Goal: Task Accomplishment & Management: Manage account settings

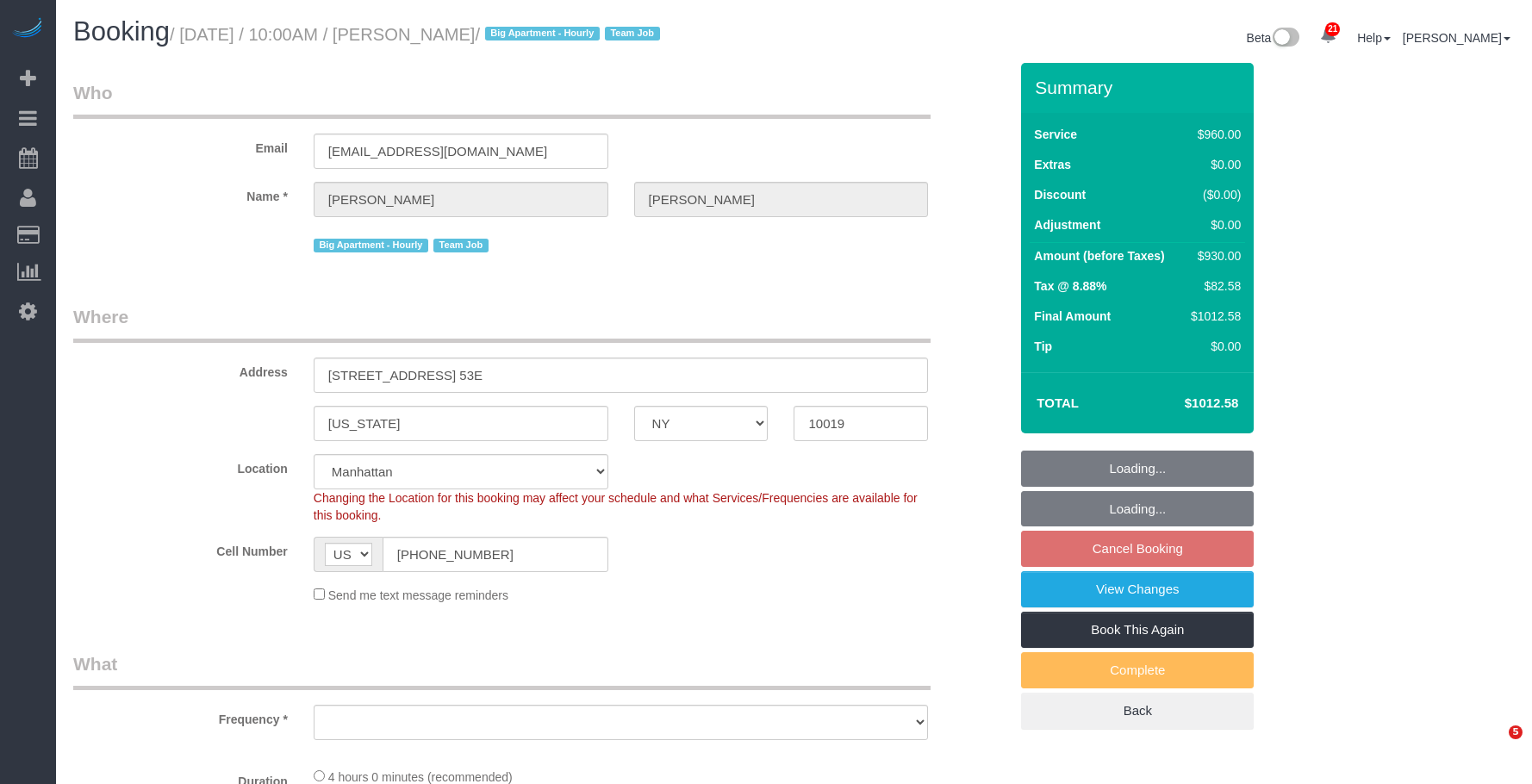
select select "NY"
select select "string:stripe-pm_1S8OUi4VGloSiKo7wKKA7vq8"
select select "number:58"
select select "number:90"
select select "number:15"
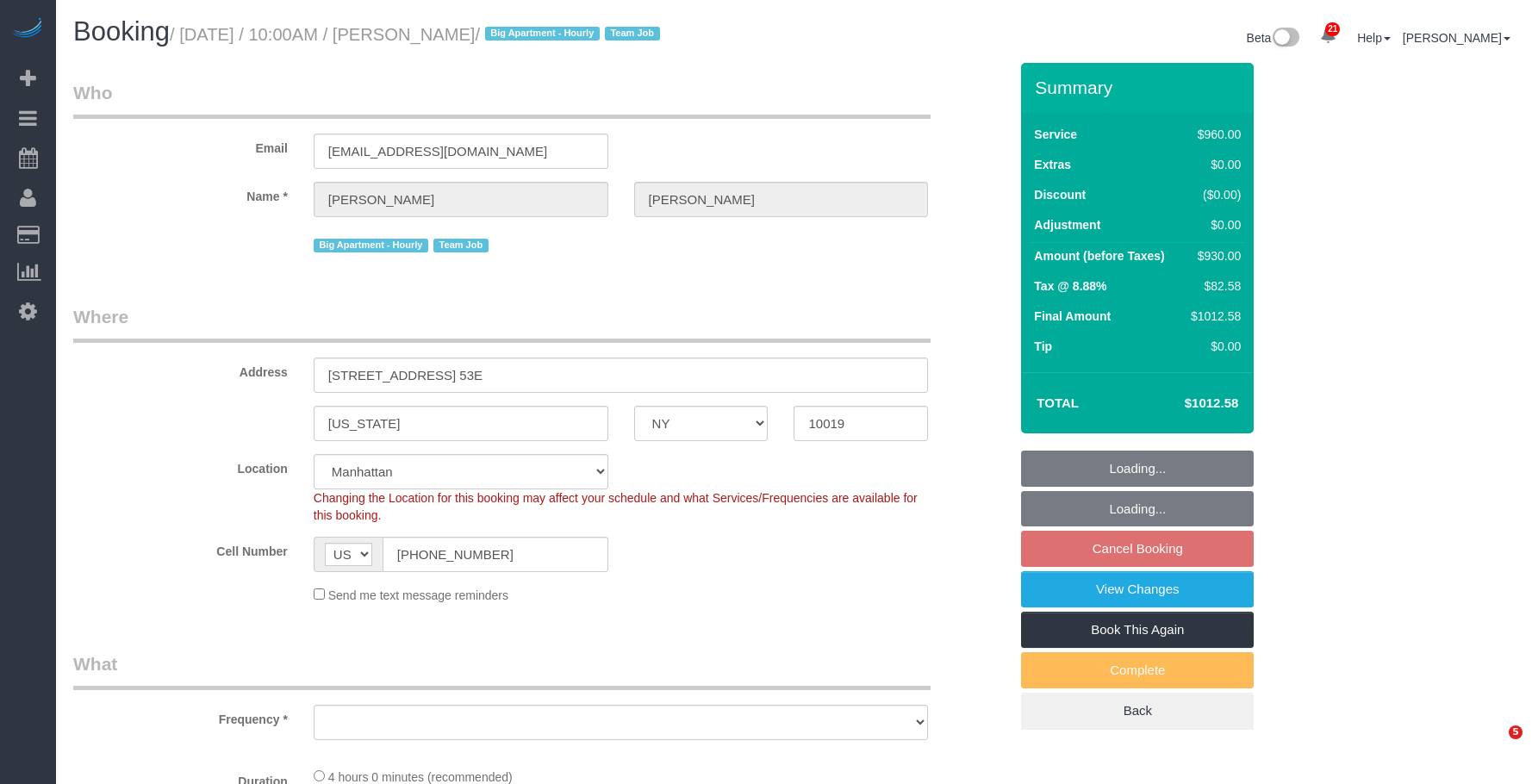
select select "number:5"
select select "3"
select select "240"
select select "object:1492"
select select "spot3"
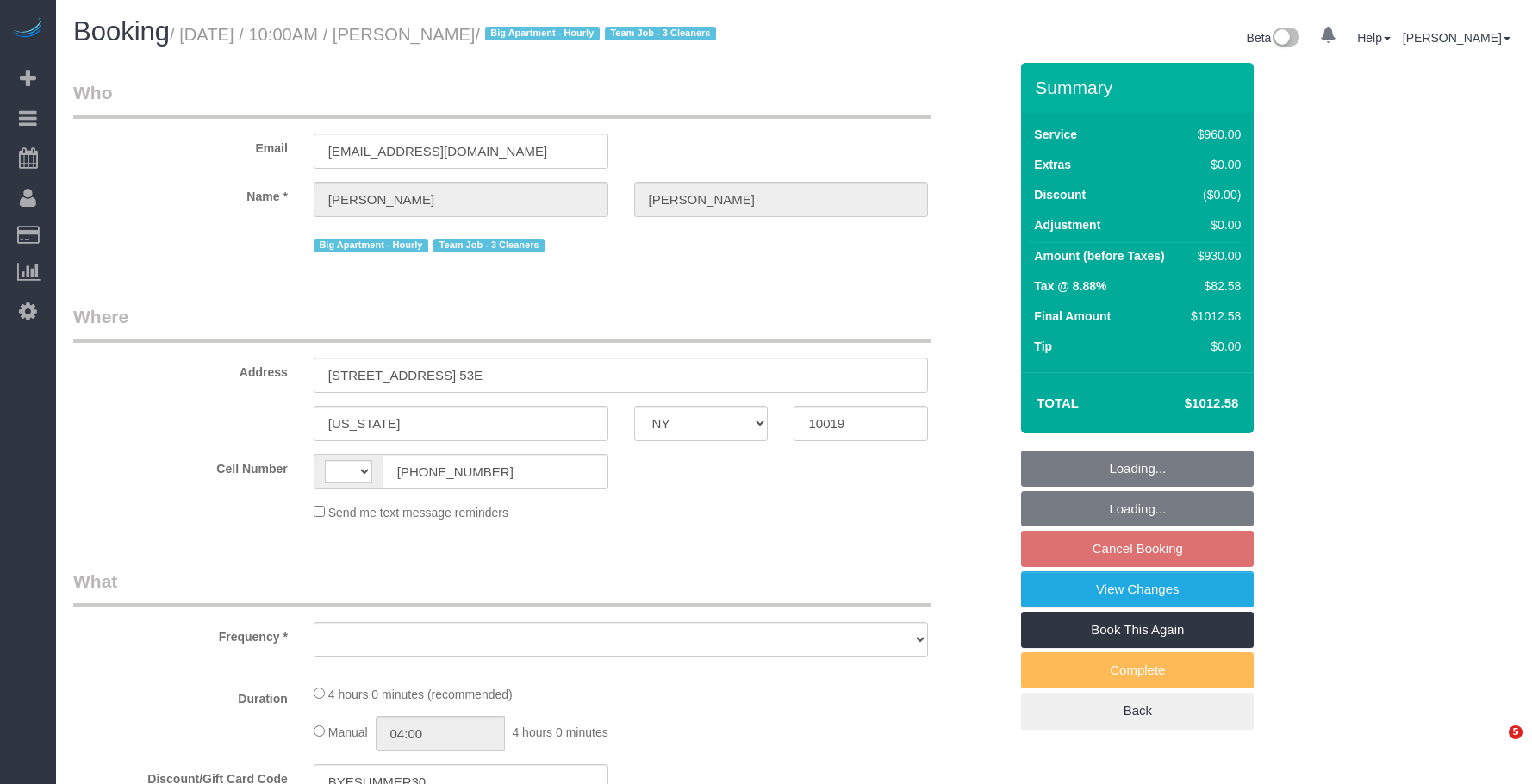
select select "NY"
select select "string:US"
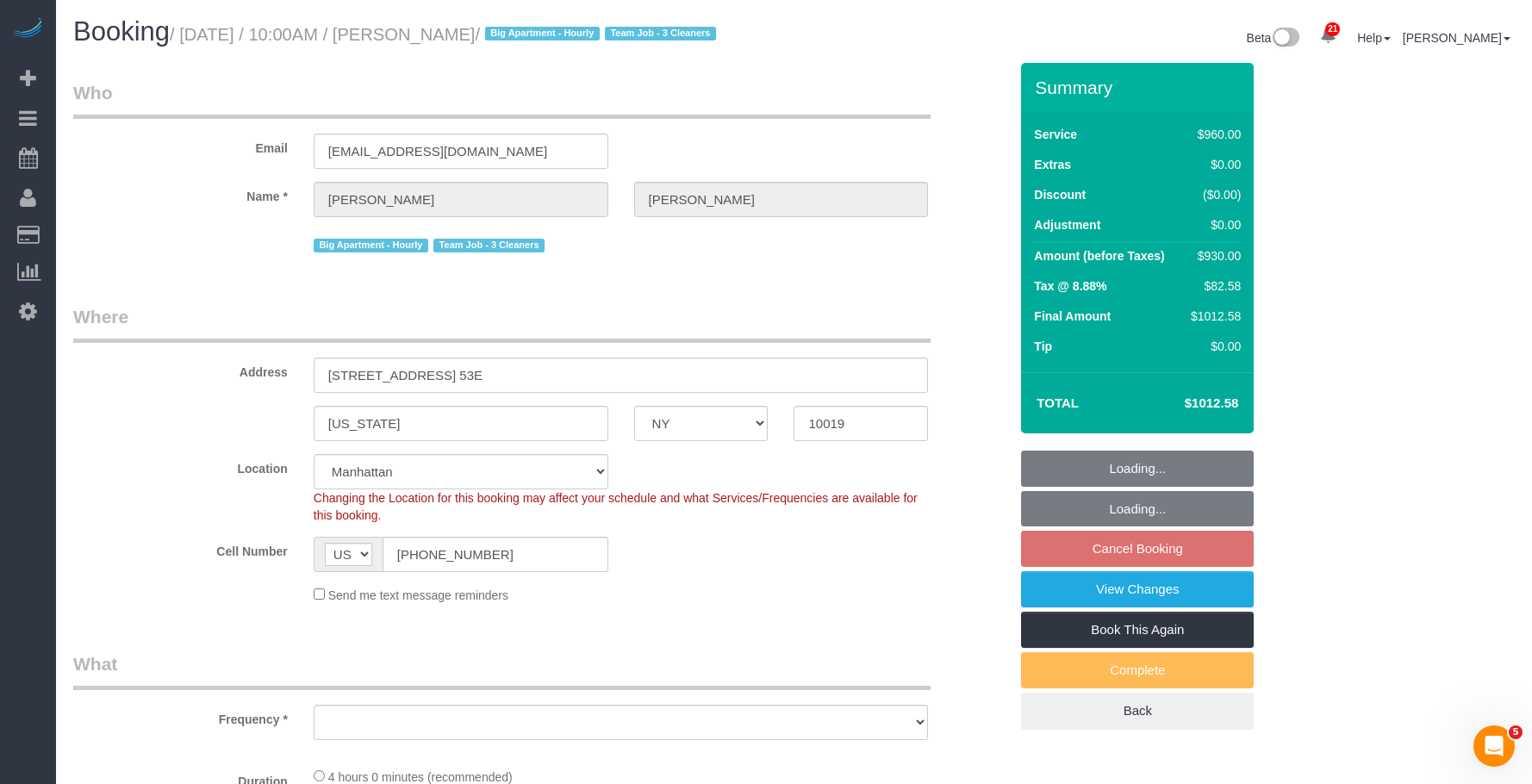
select select "string:stripe-pm_1S8OUi4VGloSiKo7wKKA7vq8"
select select "3"
select select "240"
select select "object:890"
select select "spot3"
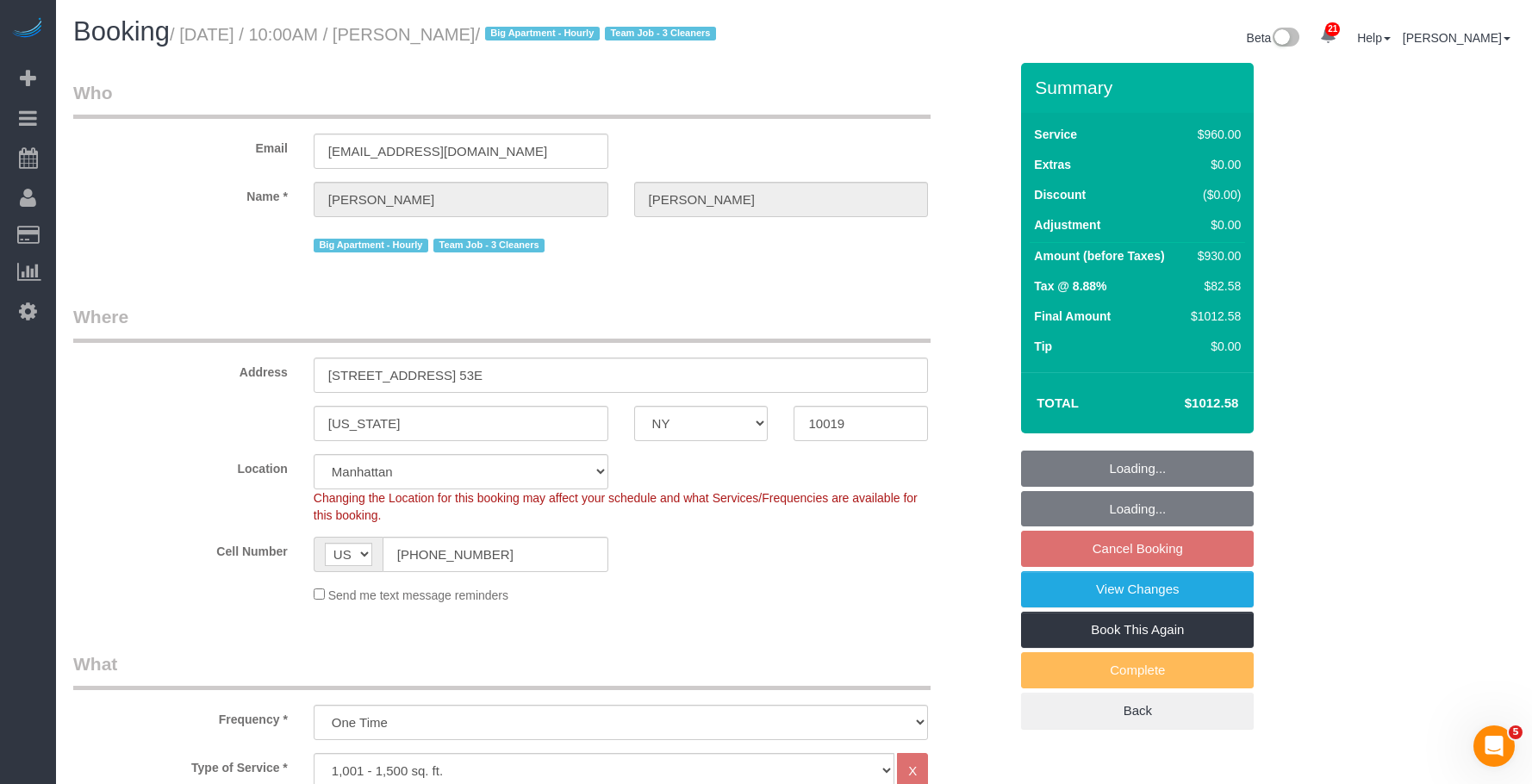
select select "number:58"
select select "number:90"
select select "number:15"
select select "number:5"
select select "object:1492"
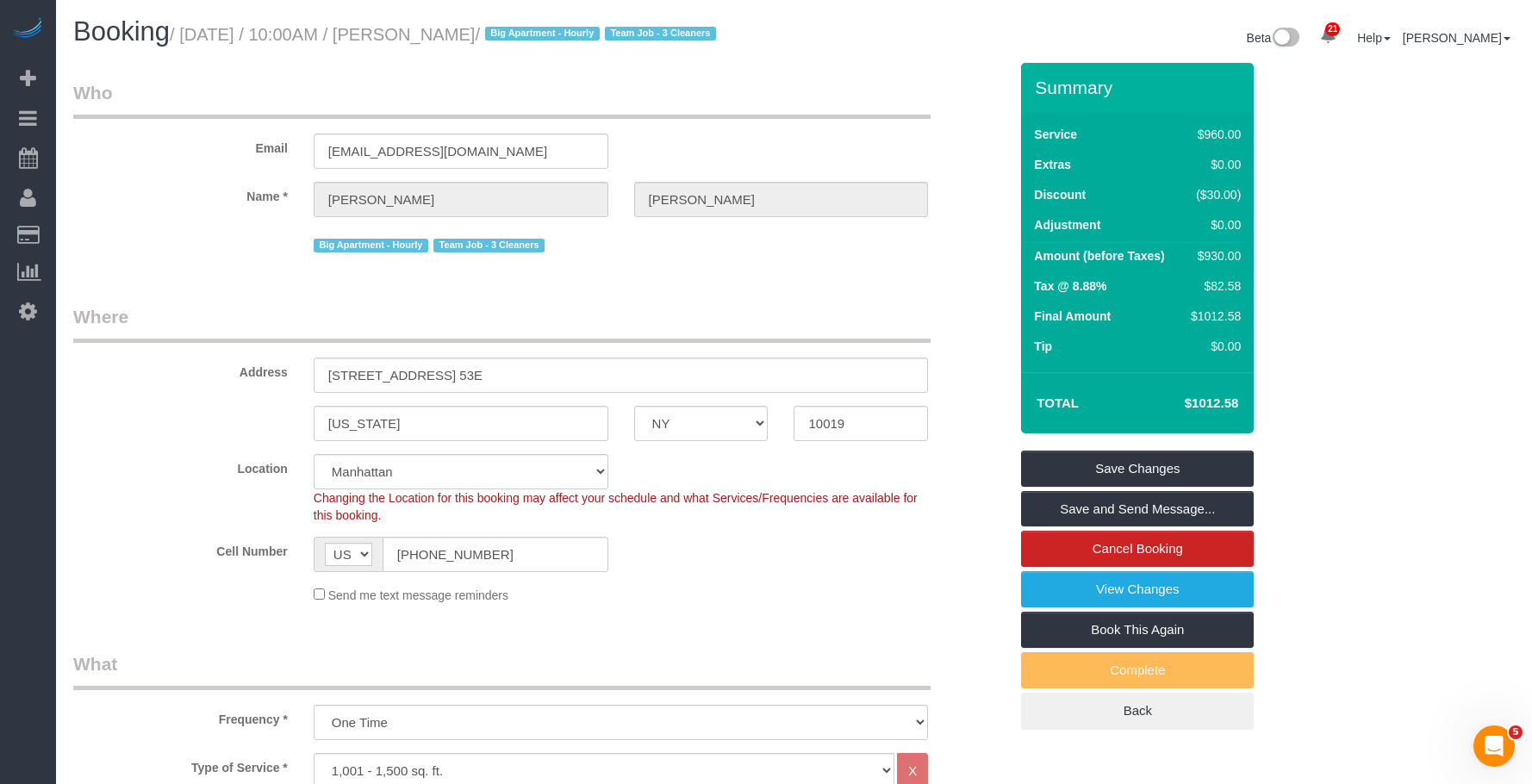
click at [603, 324] on legend "Where" at bounding box center [502, 323] width 857 height 39
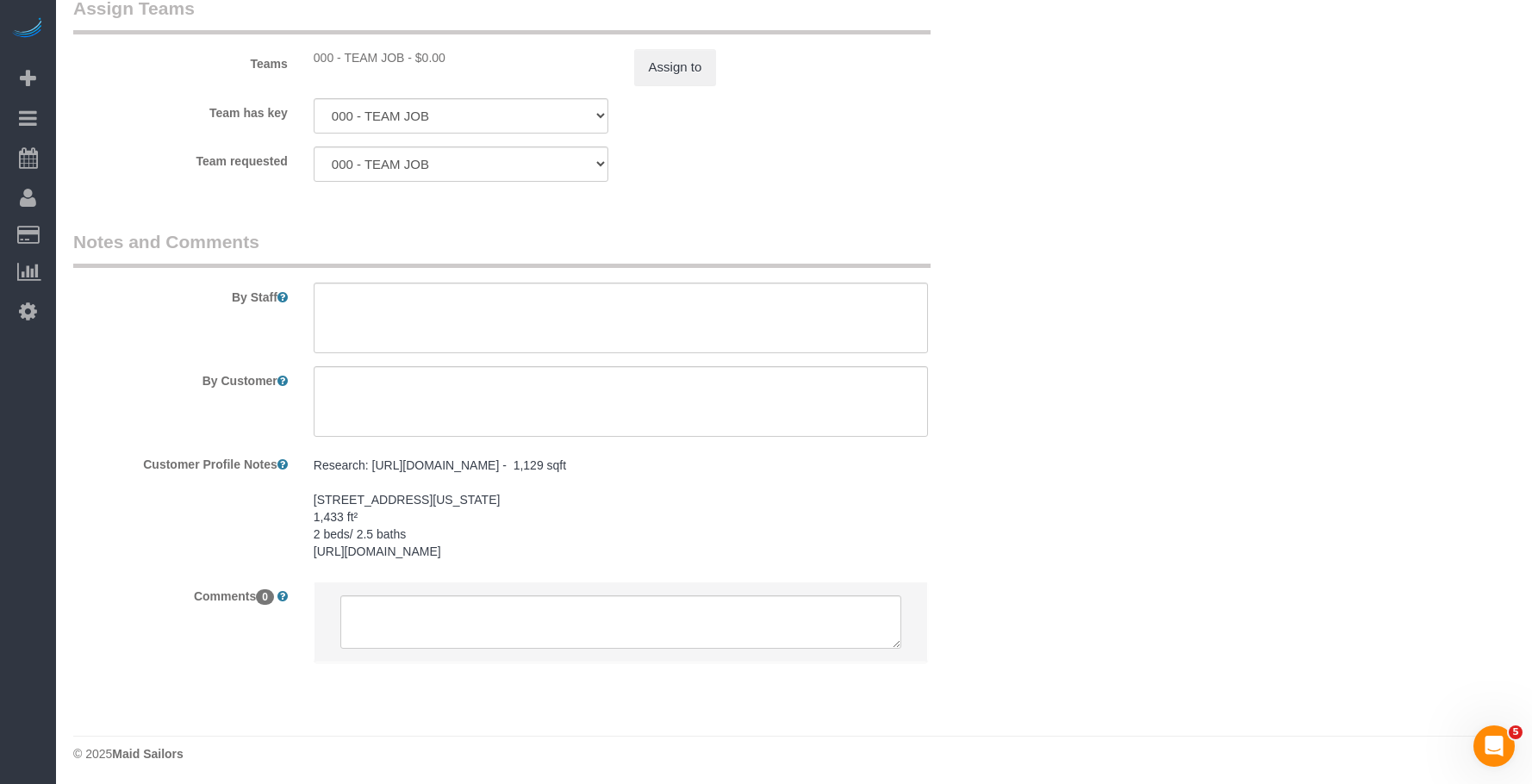
scroll to position [1967, 0]
click at [462, 390] on textarea at bounding box center [621, 398] width 615 height 71
paste textarea "Do a full deep cleaning of my entire 2-bedroom/2.5-bathroom apartment (~1433 sq…"
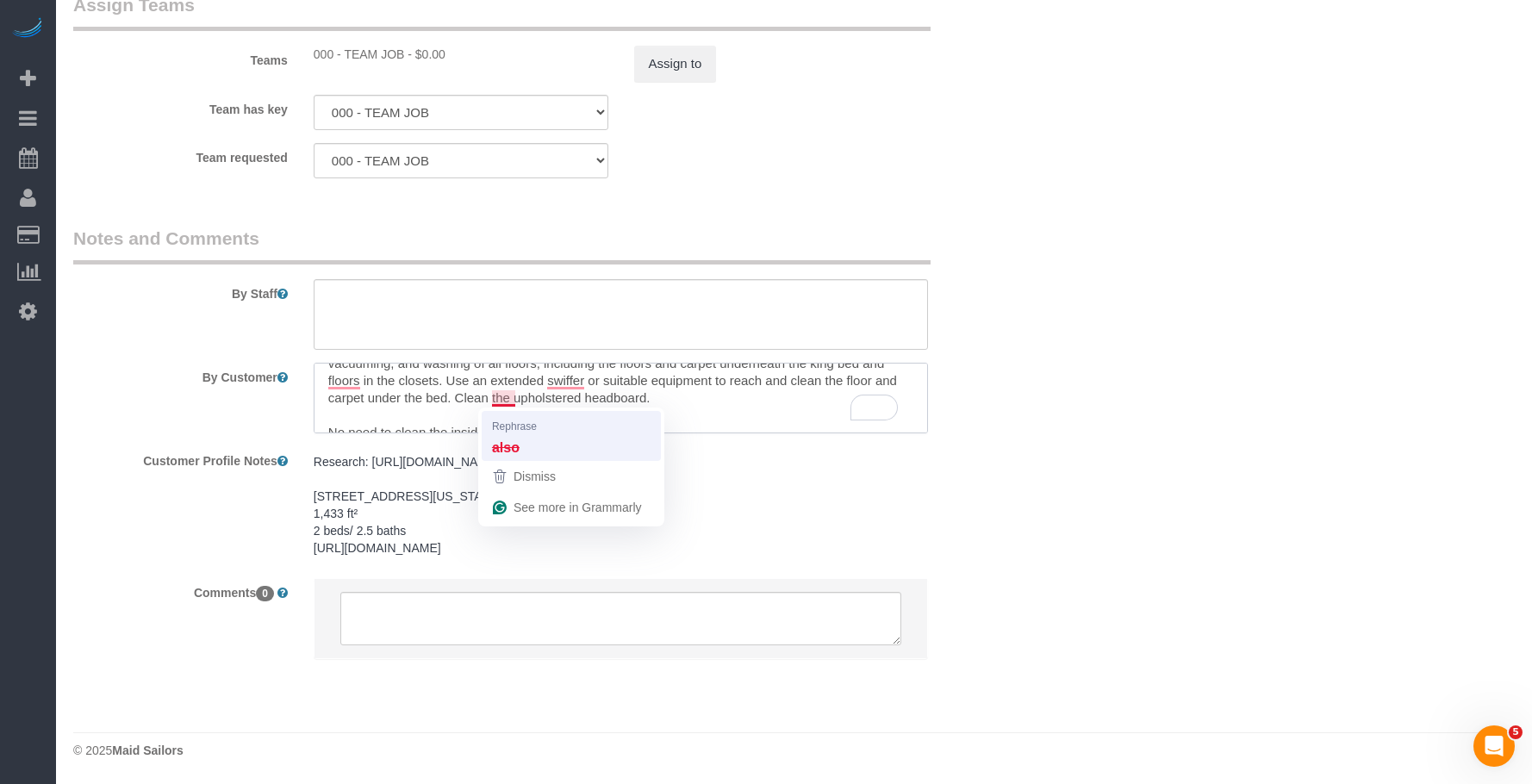
scroll to position [86, 0]
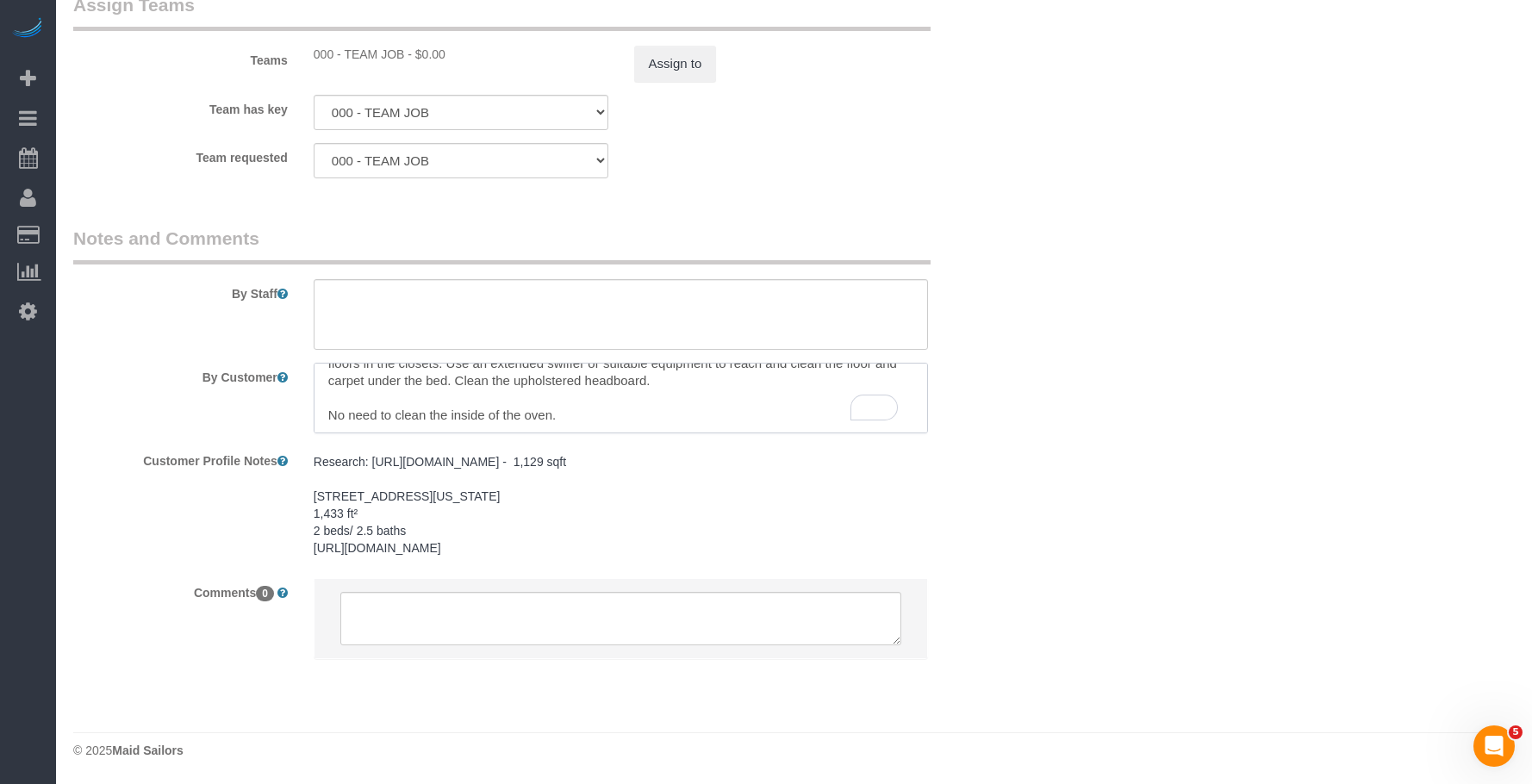
click at [691, 395] on textarea "To enrich screen reader interactions, please activate Accessibility in Grammarl…" at bounding box center [621, 398] width 615 height 71
paste textarea "Also, c"
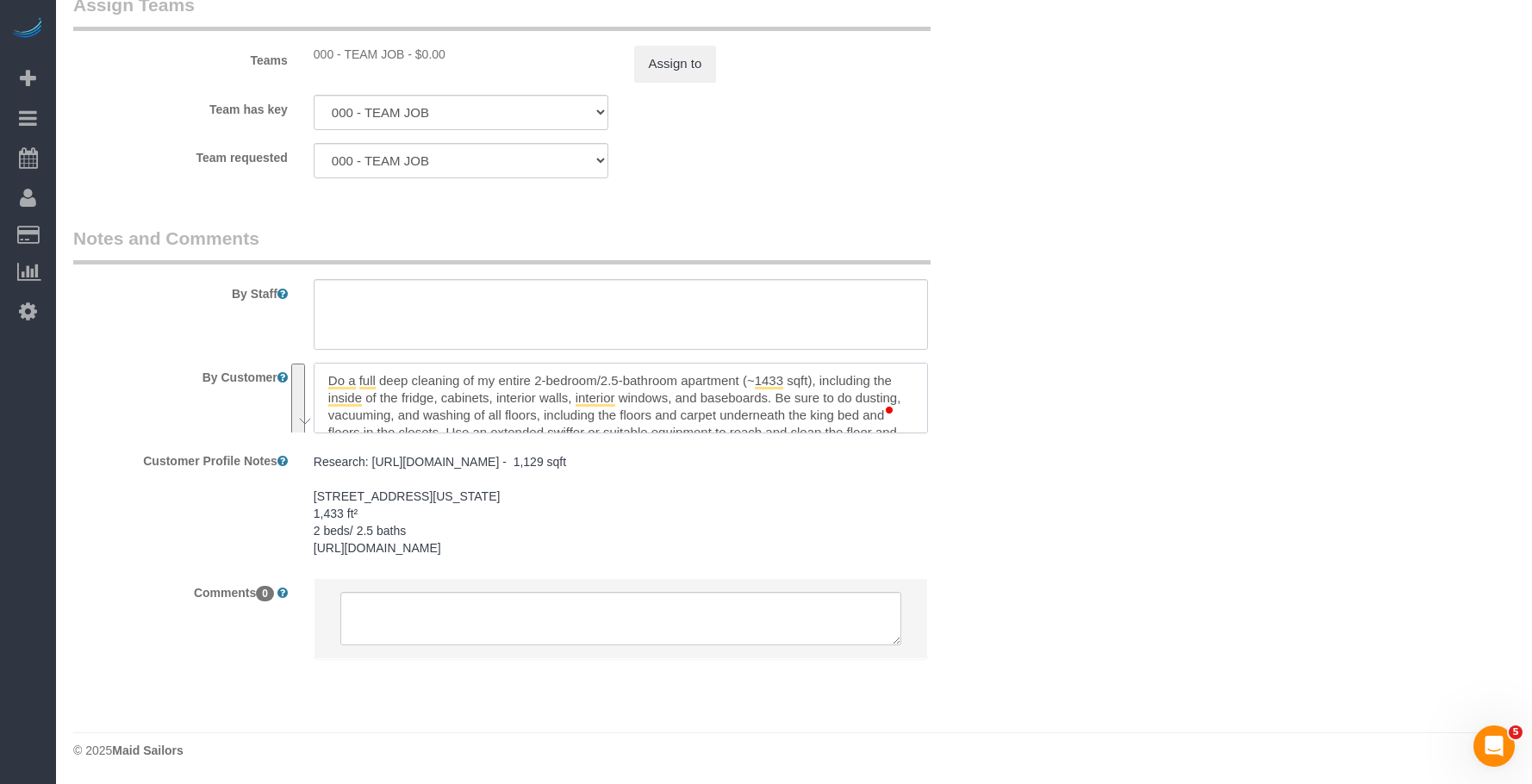
type textarea "Do a full deep cleaning of my entire 2-bedroom/2.5-bathroom apartment (~1433 sq…"
click at [781, 379] on textarea "To enrich screen reader interactions, please activate Accessibility in Grammarl…" at bounding box center [621, 398] width 615 height 71
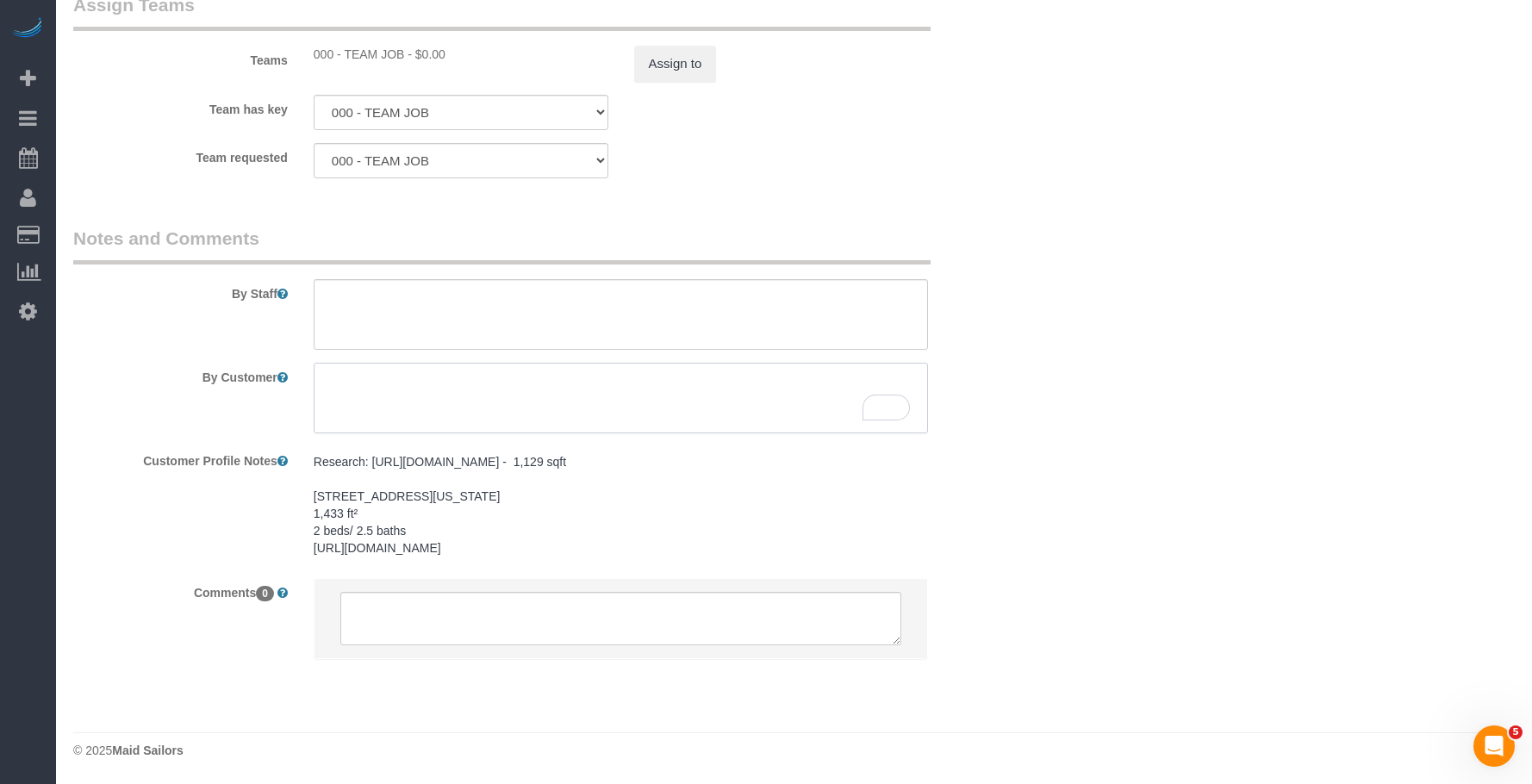
click at [645, 390] on textarea "To enrich screen reader interactions, please activate Accessibility in Grammarl…" at bounding box center [621, 398] width 615 height 71
paste textarea "Do a full deep cleaning of my entire 2-bedroom/2.5-bathroom apartment (~1433 sq…"
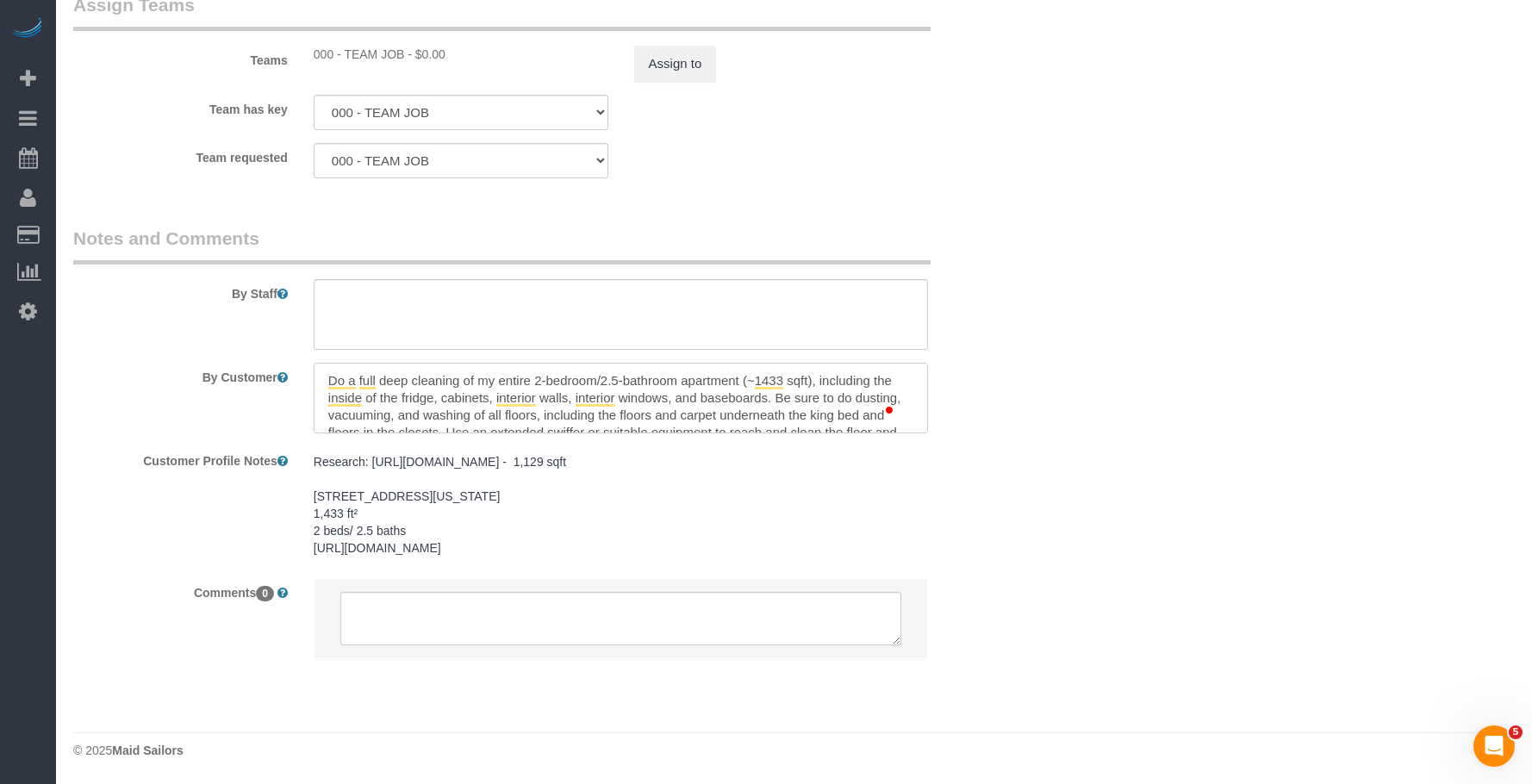
scroll to position [34, 0]
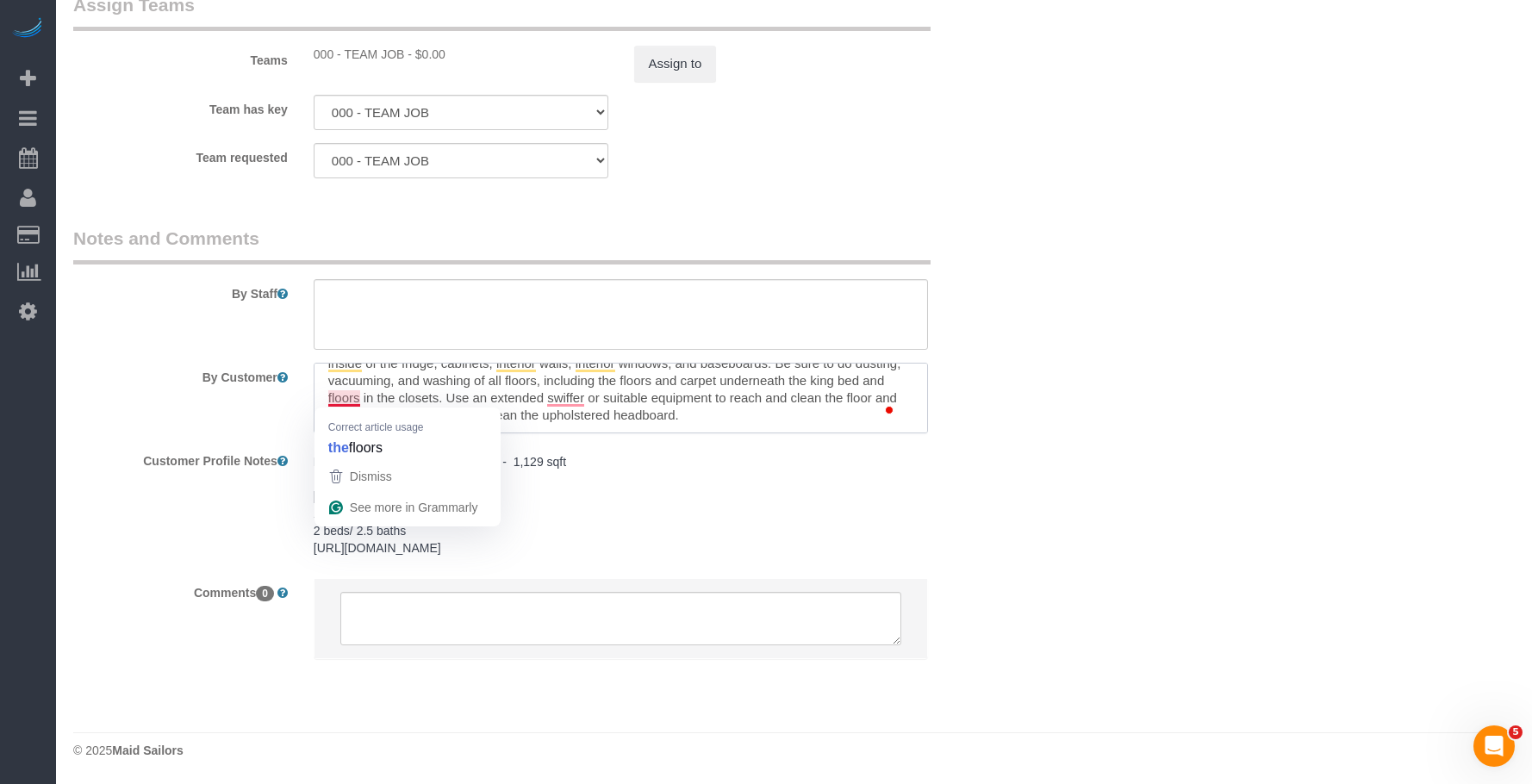
click at [328, 398] on textarea "To enrich screen reader interactions, please activate Accessibility in Grammarl…" at bounding box center [621, 398] width 615 height 71
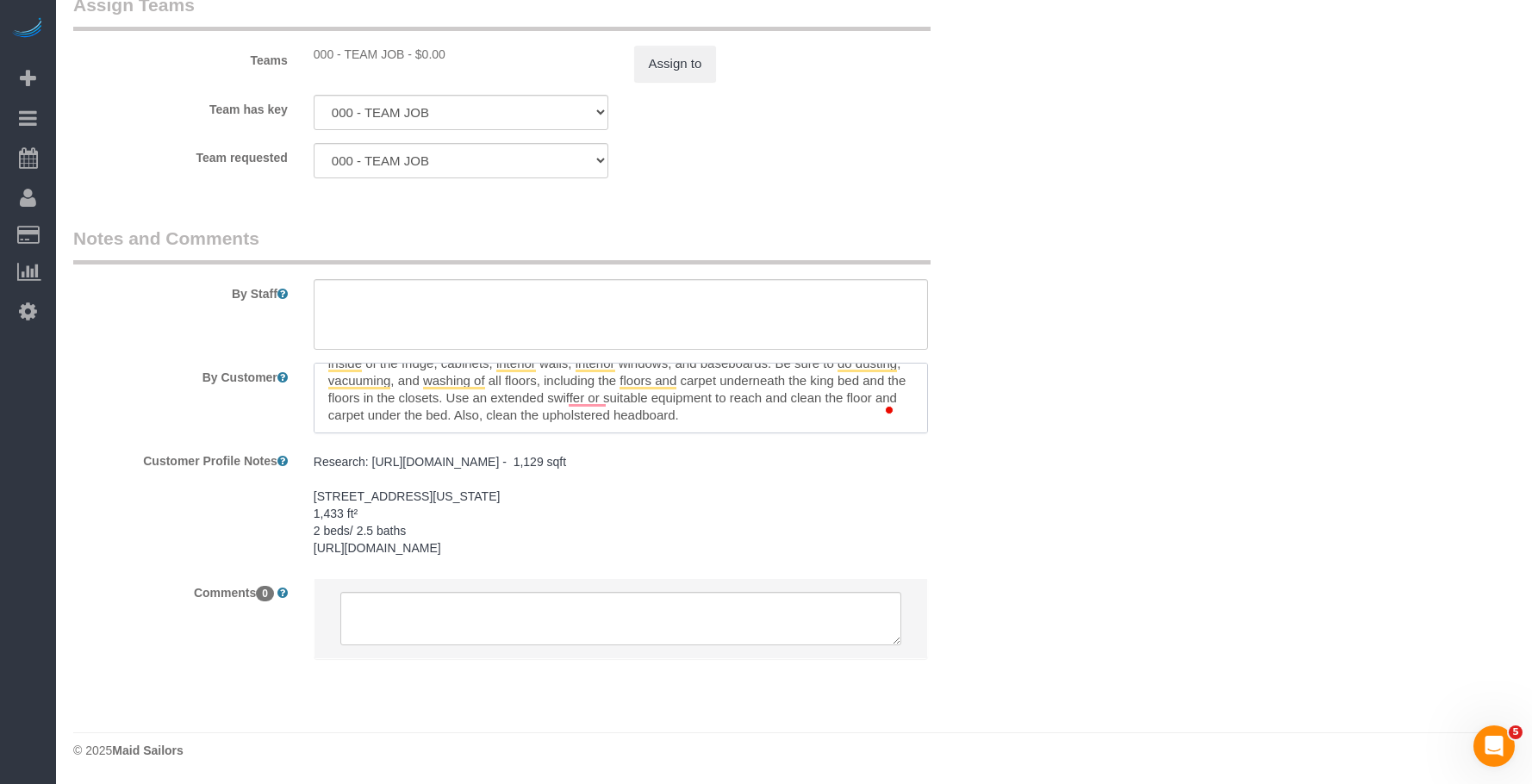
type textarea "Do a full deep cleaning of my entire 2-bedroom/2.5-bathroom apartment (~1433 sq…"
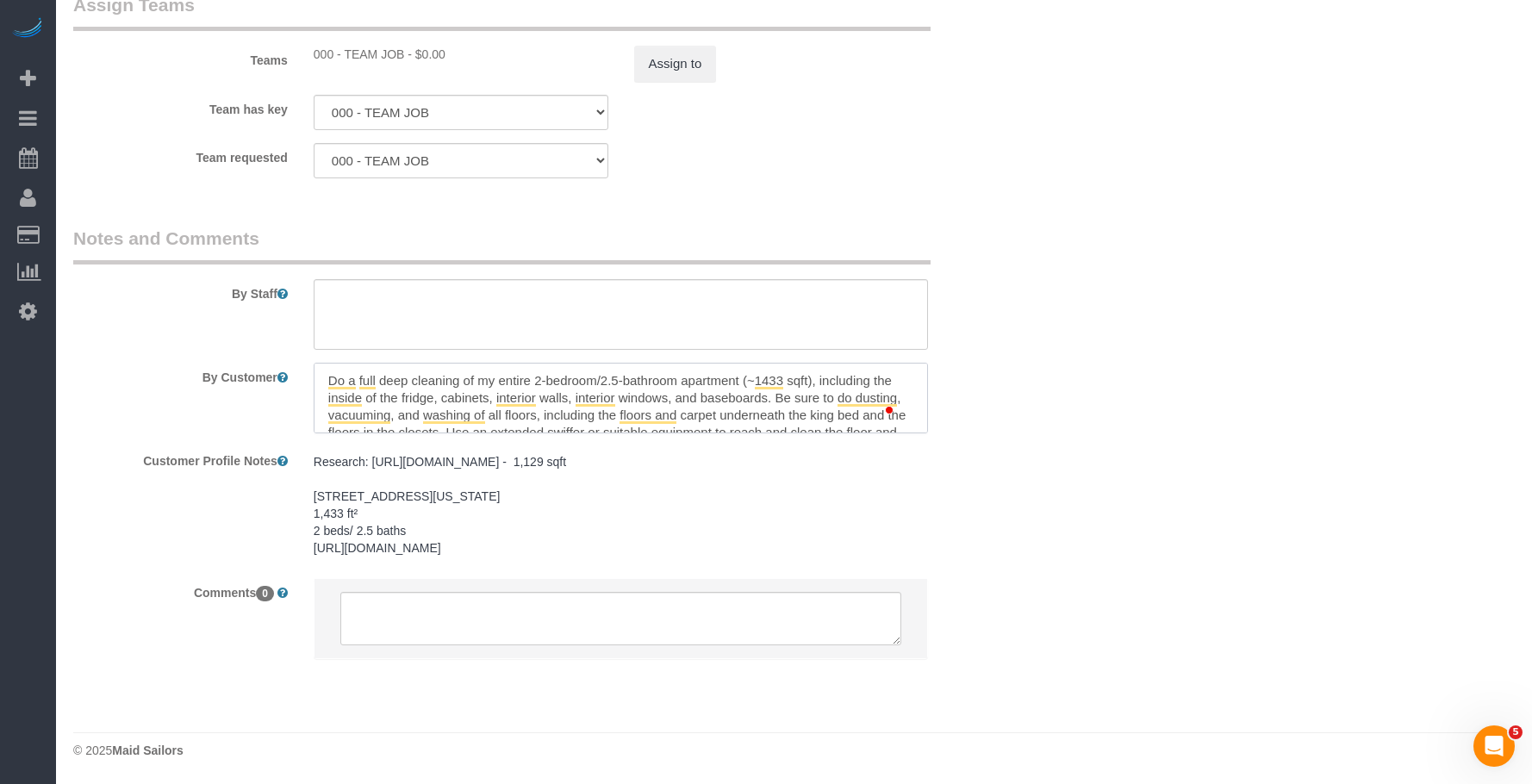
click at [929, 428] on div at bounding box center [621, 398] width 641 height 71
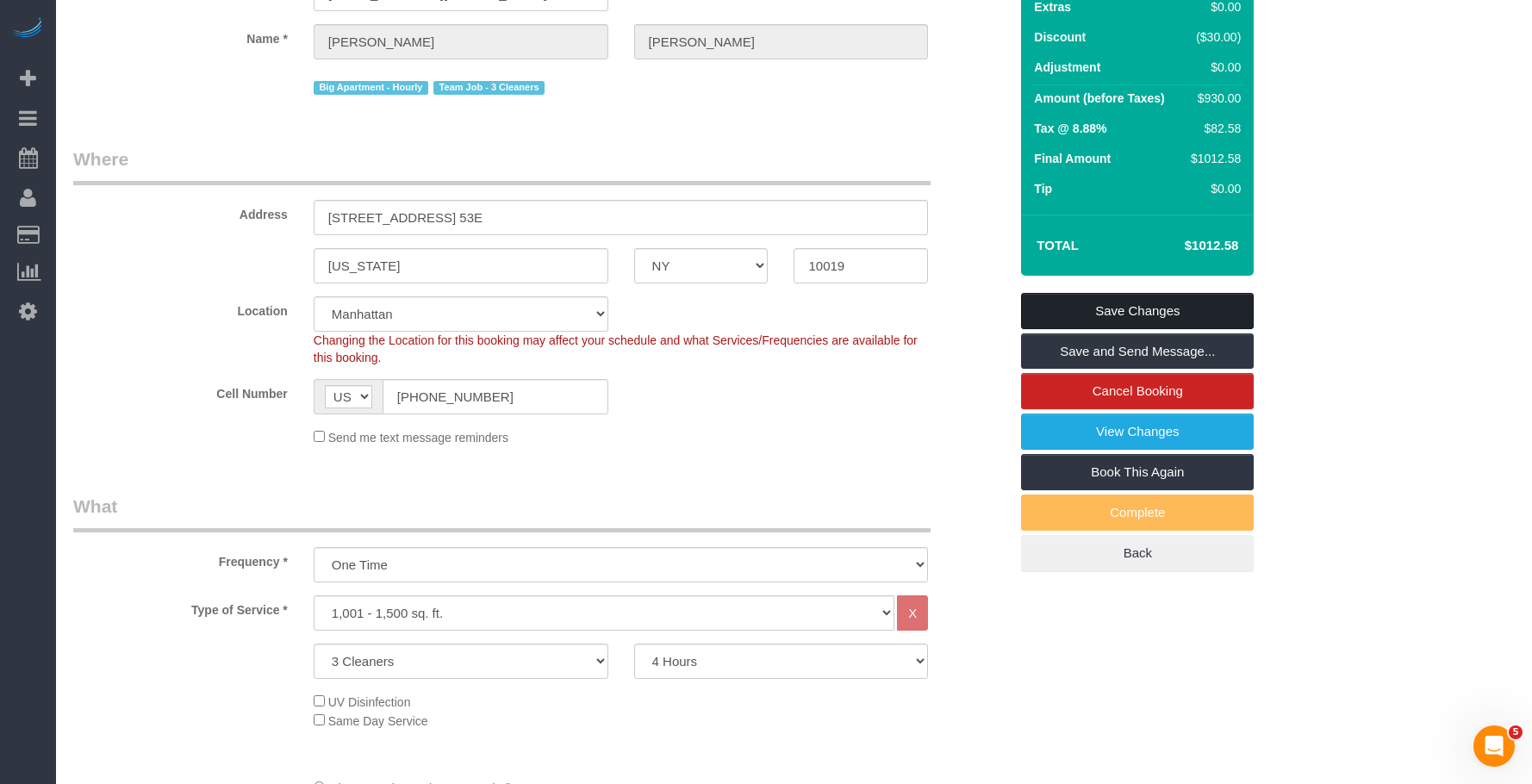
click at [1224, 324] on link "Save Changes" at bounding box center [1137, 310] width 232 height 36
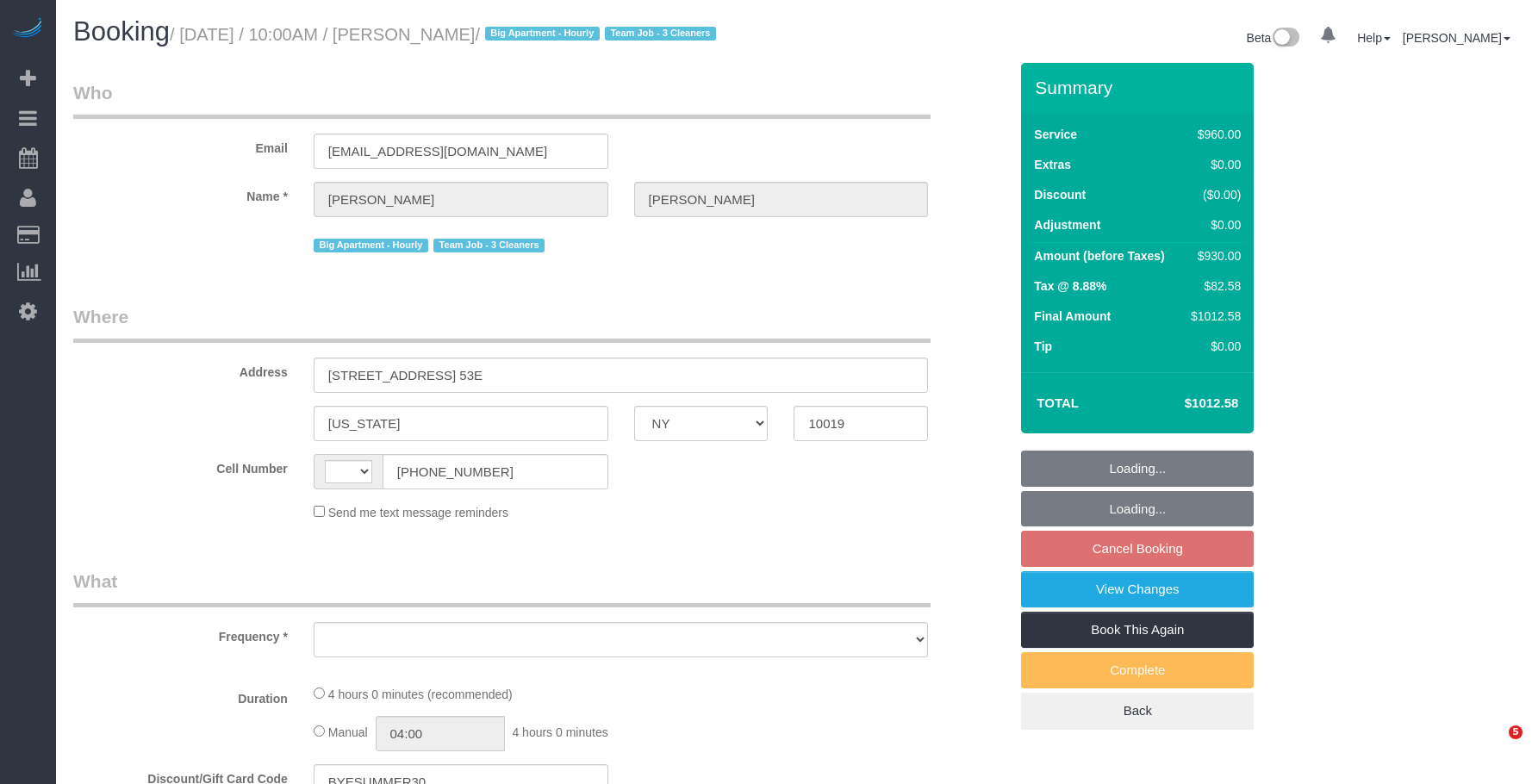
select select "NY"
select select "string:US"
select select "object:807"
select select "string:stripe-pm_1S8OUi4VGloSiKo7wKKA7vq8"
select select "3"
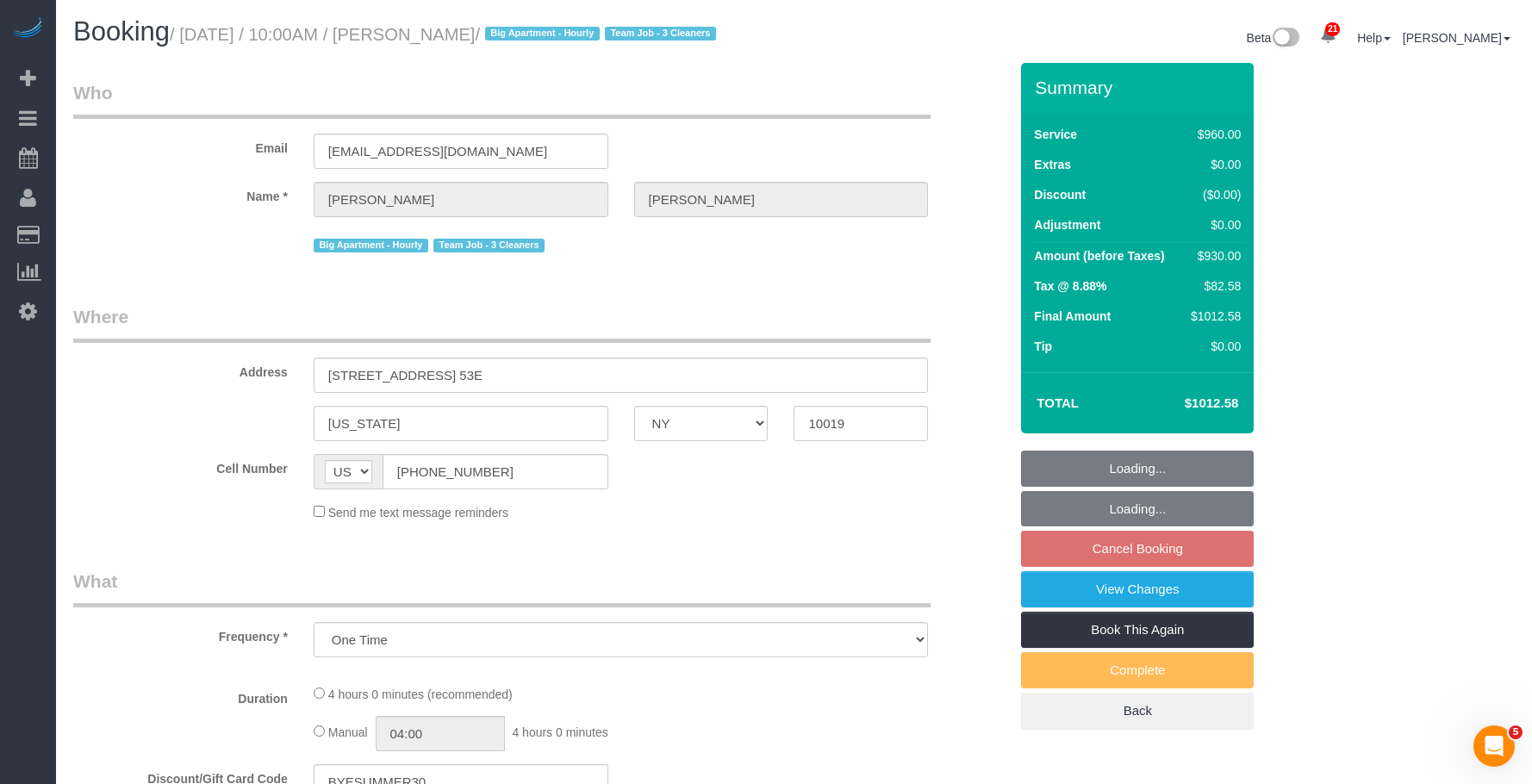
select select "240"
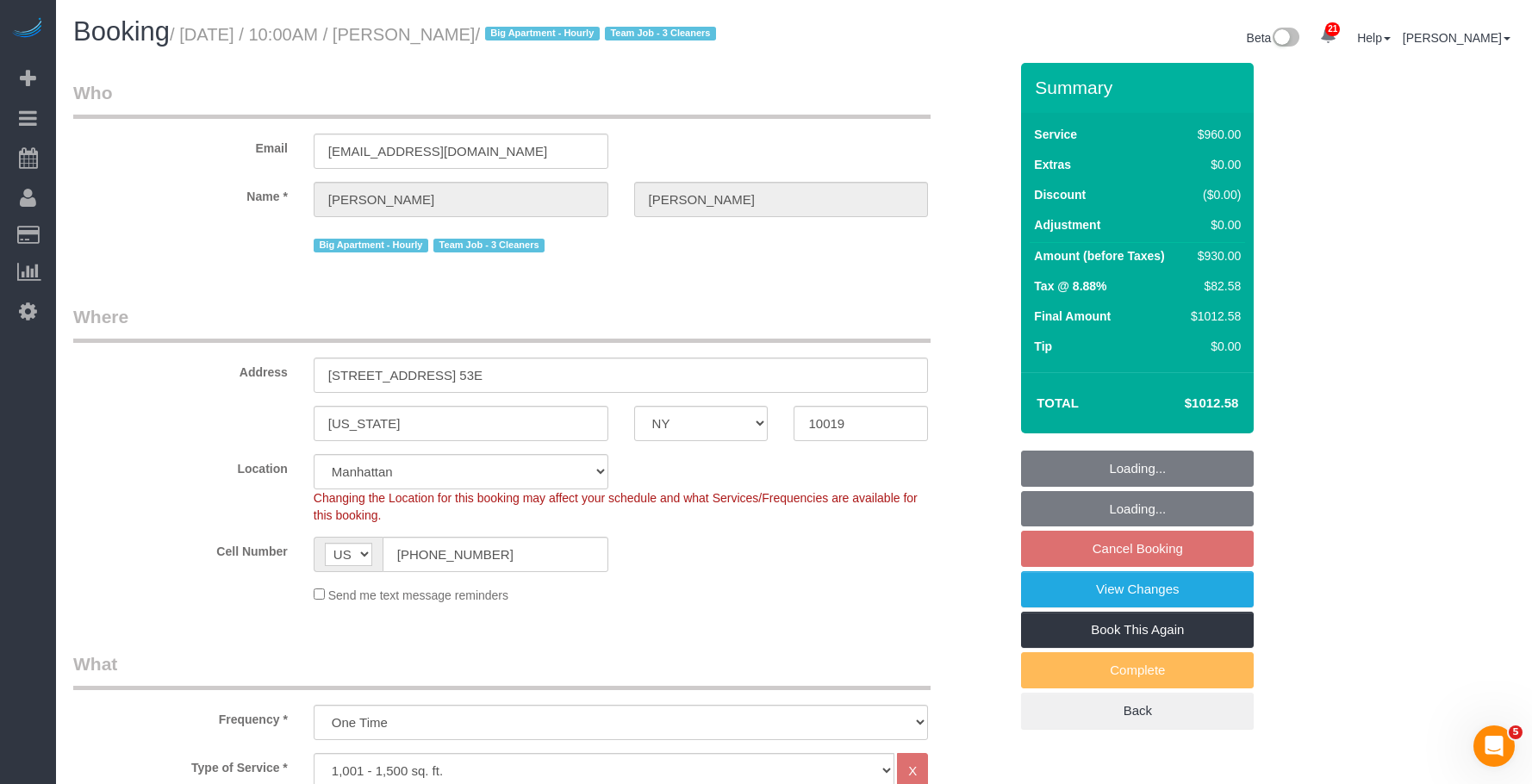
select select "spot3"
select select "number:58"
select select "number:90"
select select "number:15"
select select "number:5"
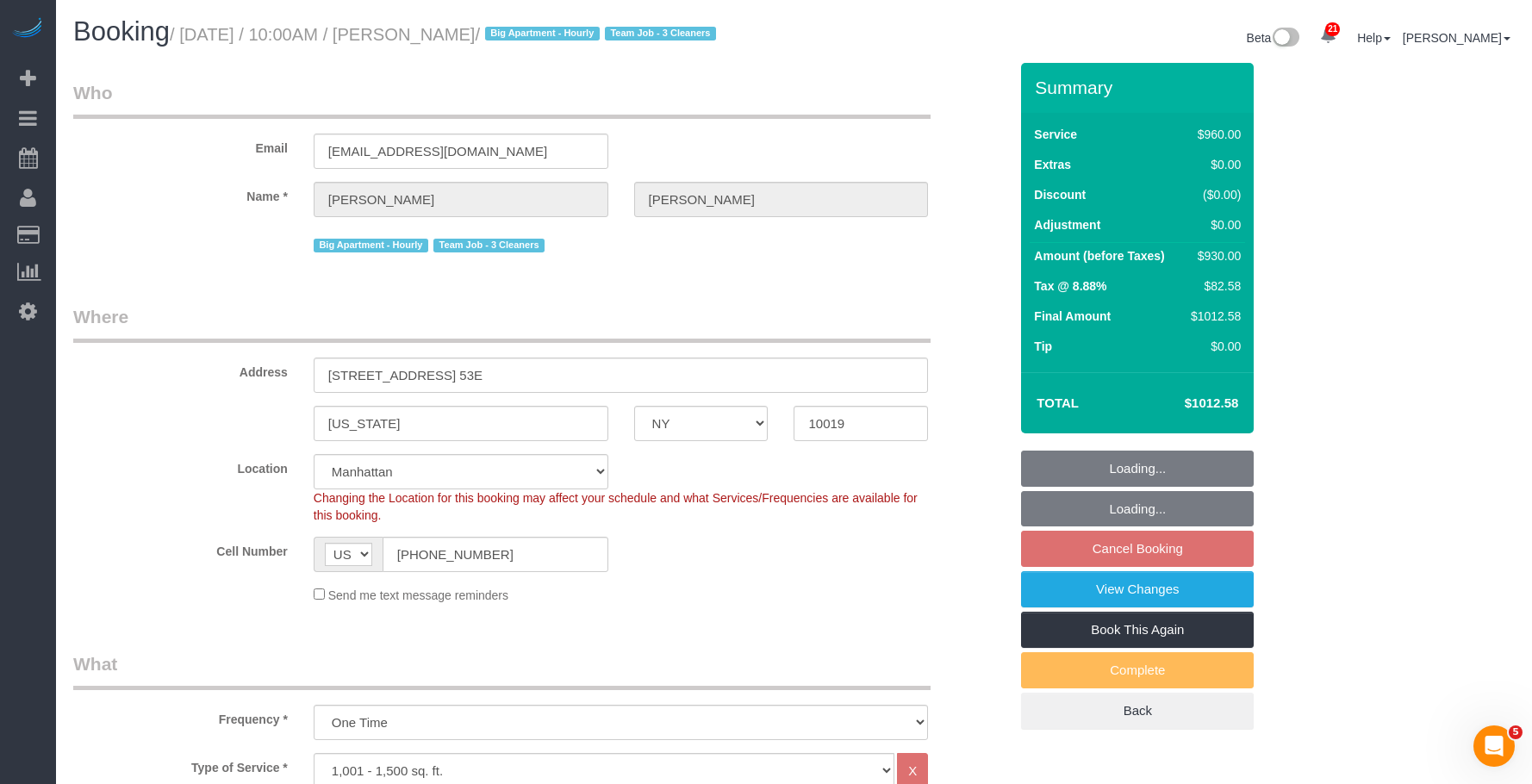
select select "object:1492"
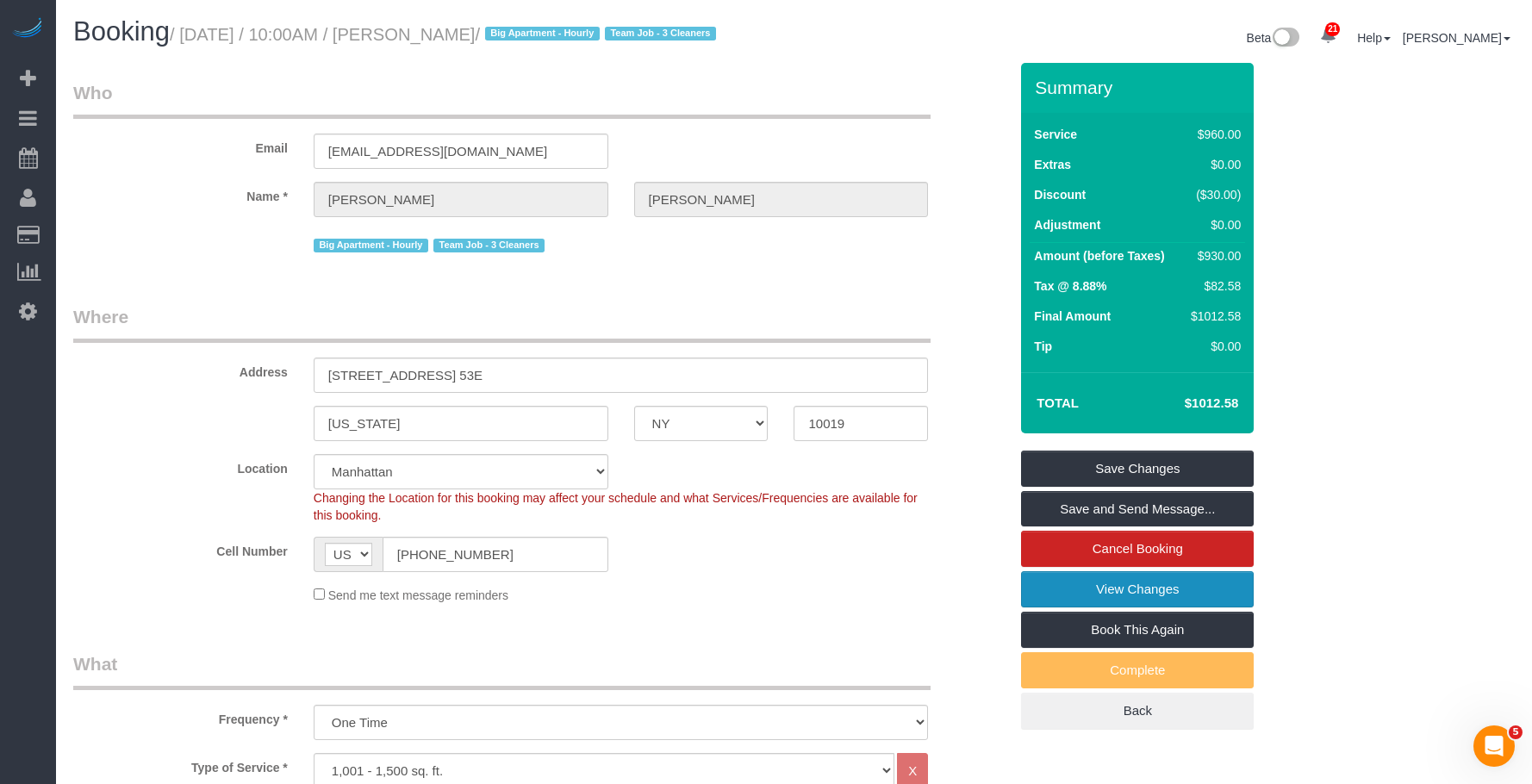
drag, startPoint x: 1058, startPoint y: 611, endPoint x: 1047, endPoint y: 607, distance: 11.7
click at [1058, 607] on link "View Changes" at bounding box center [1137, 589] width 232 height 36
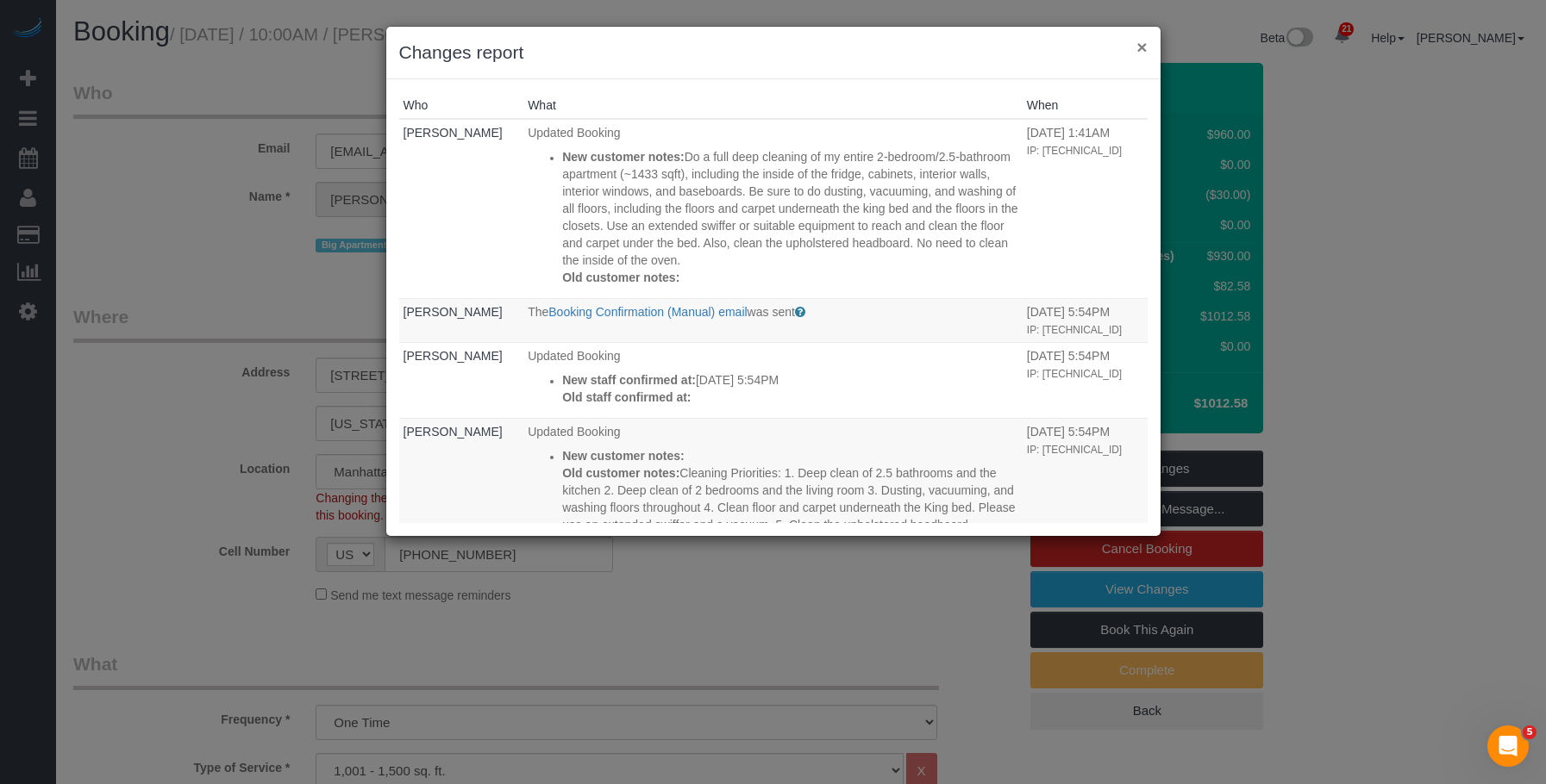
click at [1139, 47] on button "×" at bounding box center [1142, 47] width 11 height 18
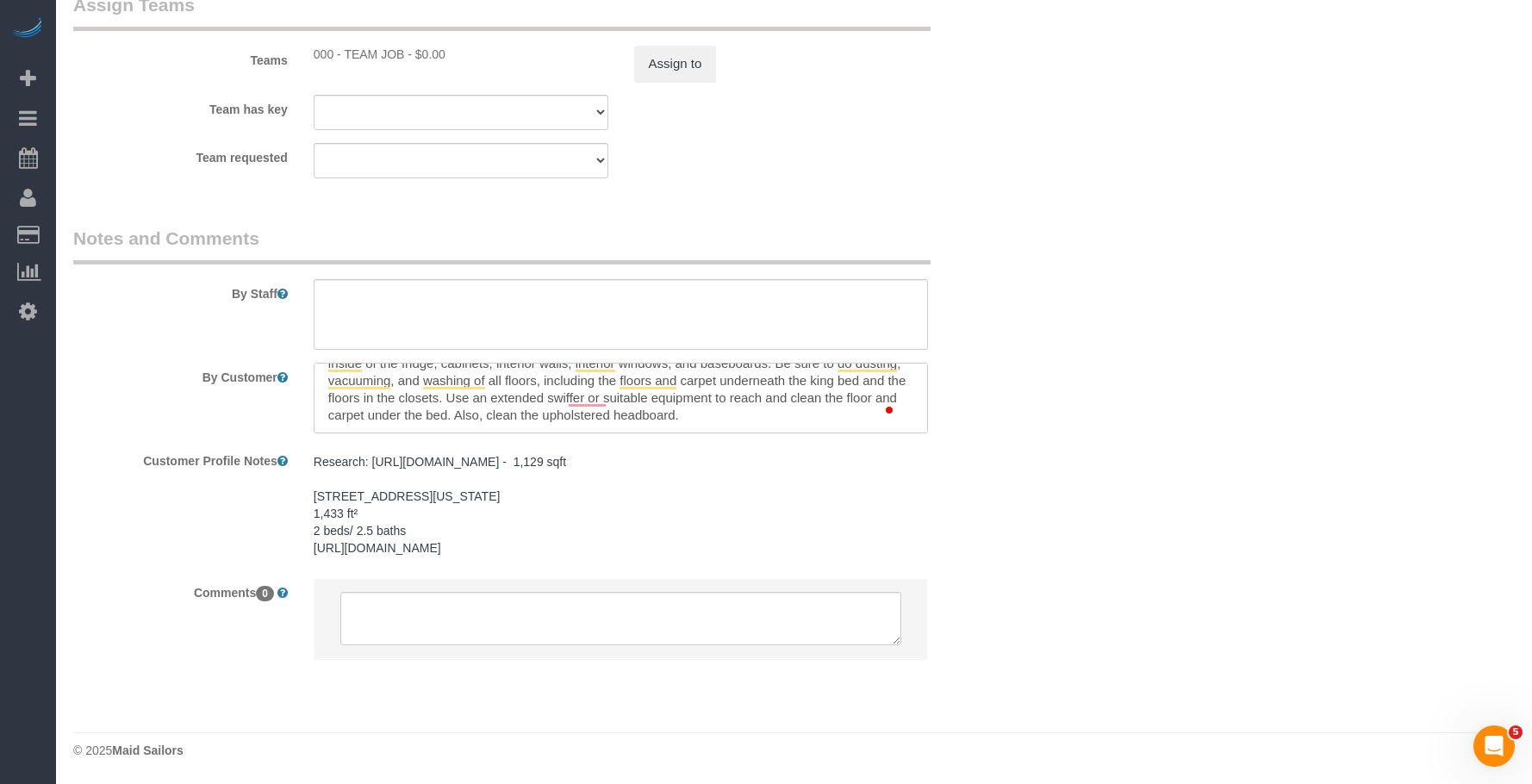
scroll to position [69, 0]
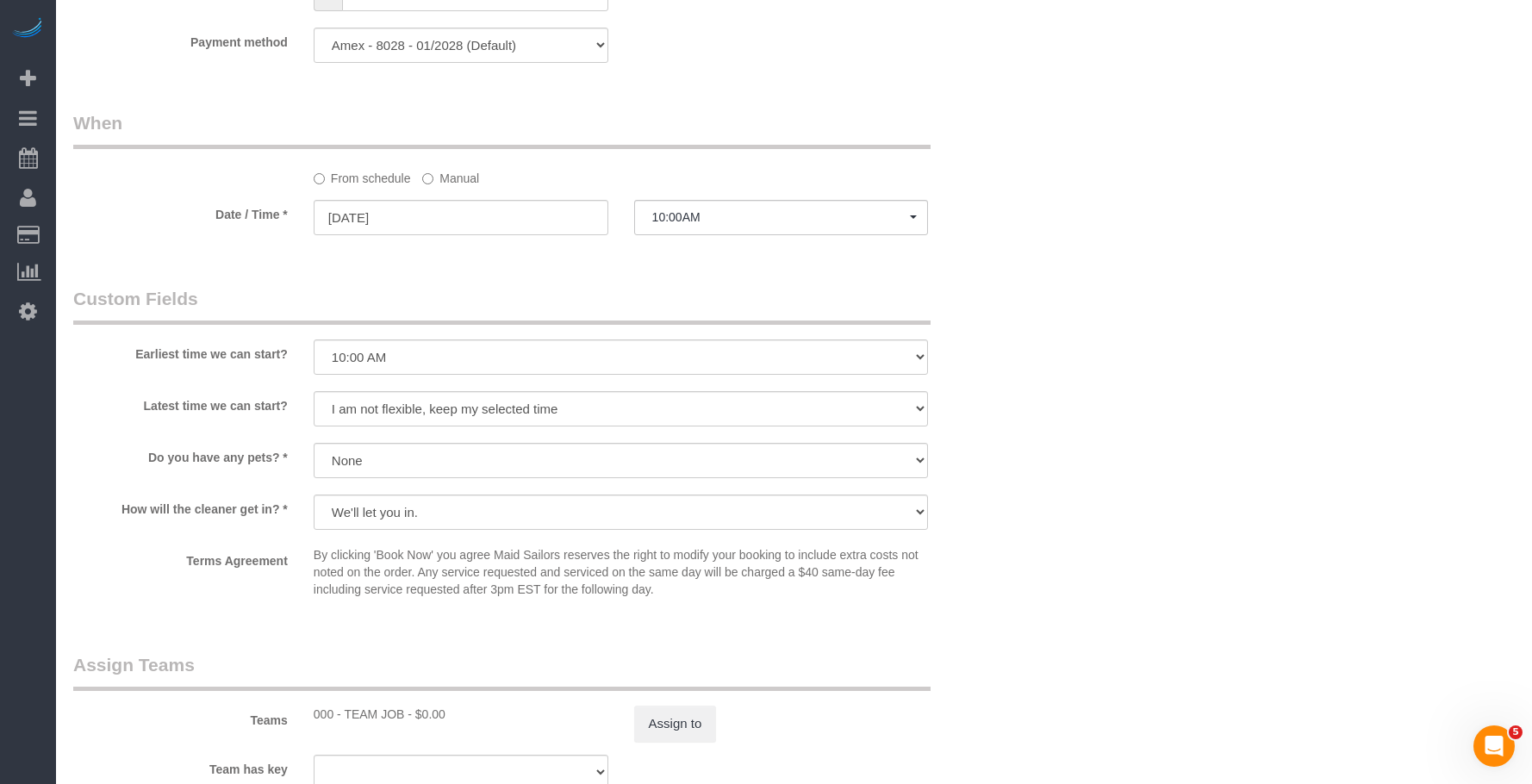
scroll to position [1277, 0]
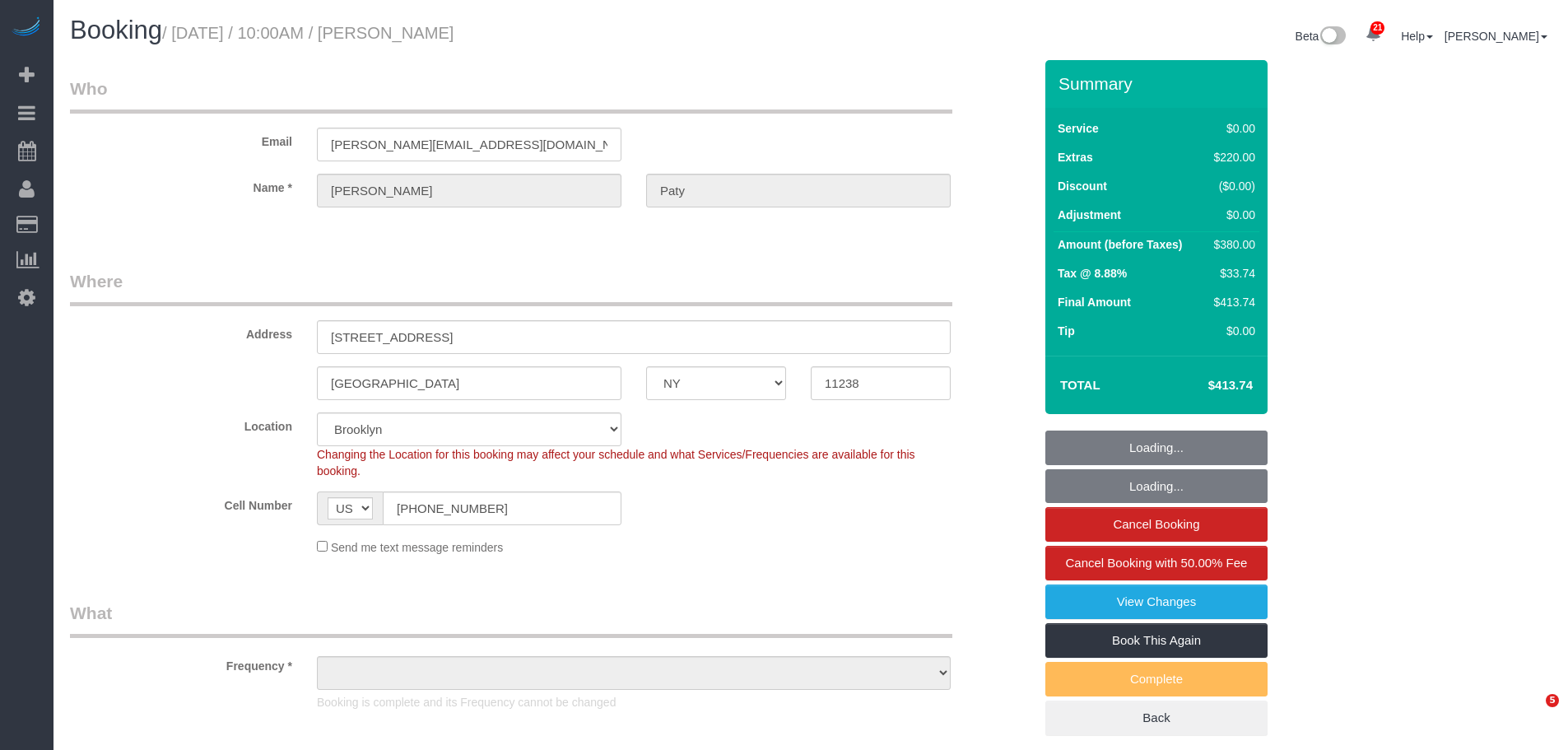
select select "NY"
select select "number:89"
select select "number:90"
select select "number:15"
select select "number:5"
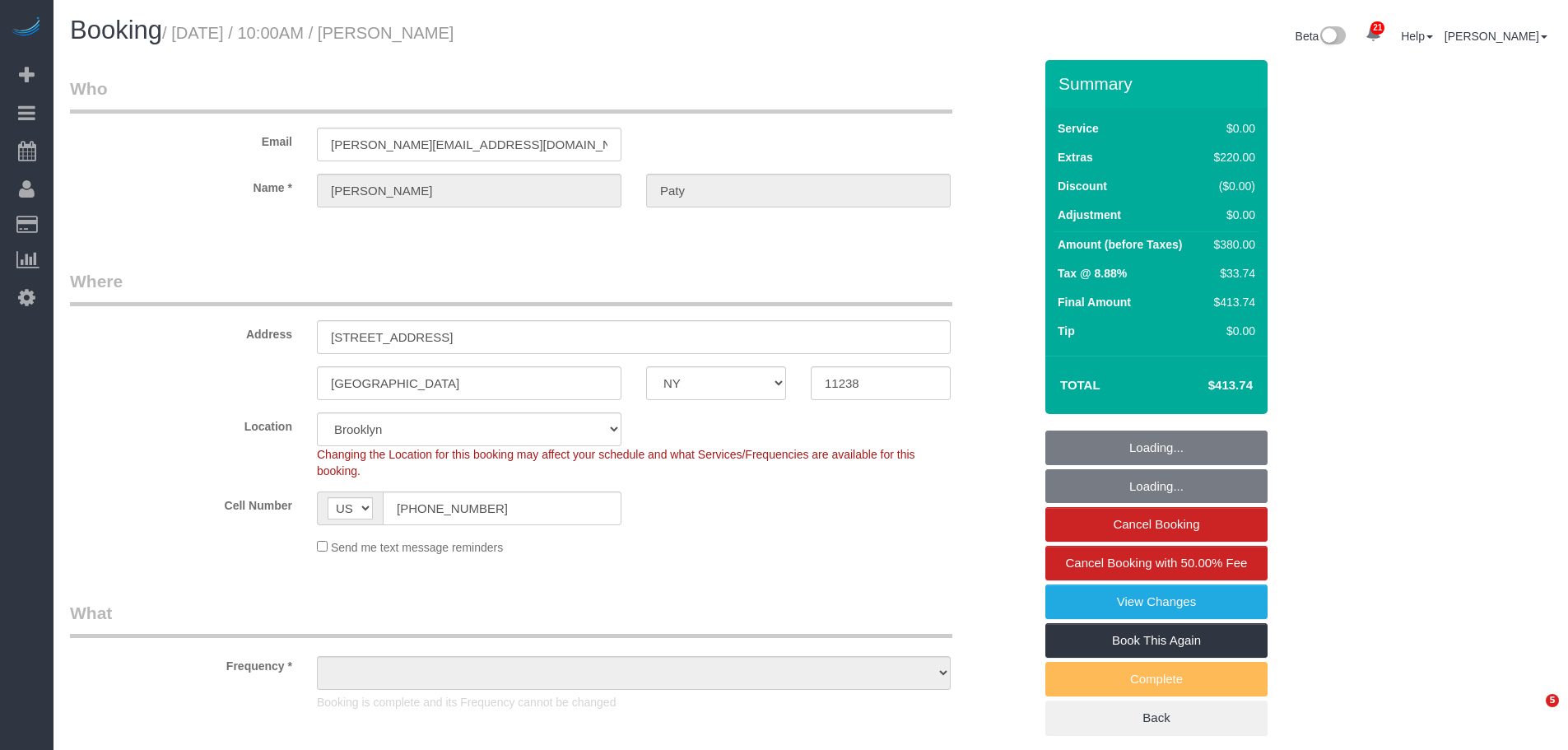
select select "object:1081"
select select "1"
select select "spot1"
select select "object:1539"
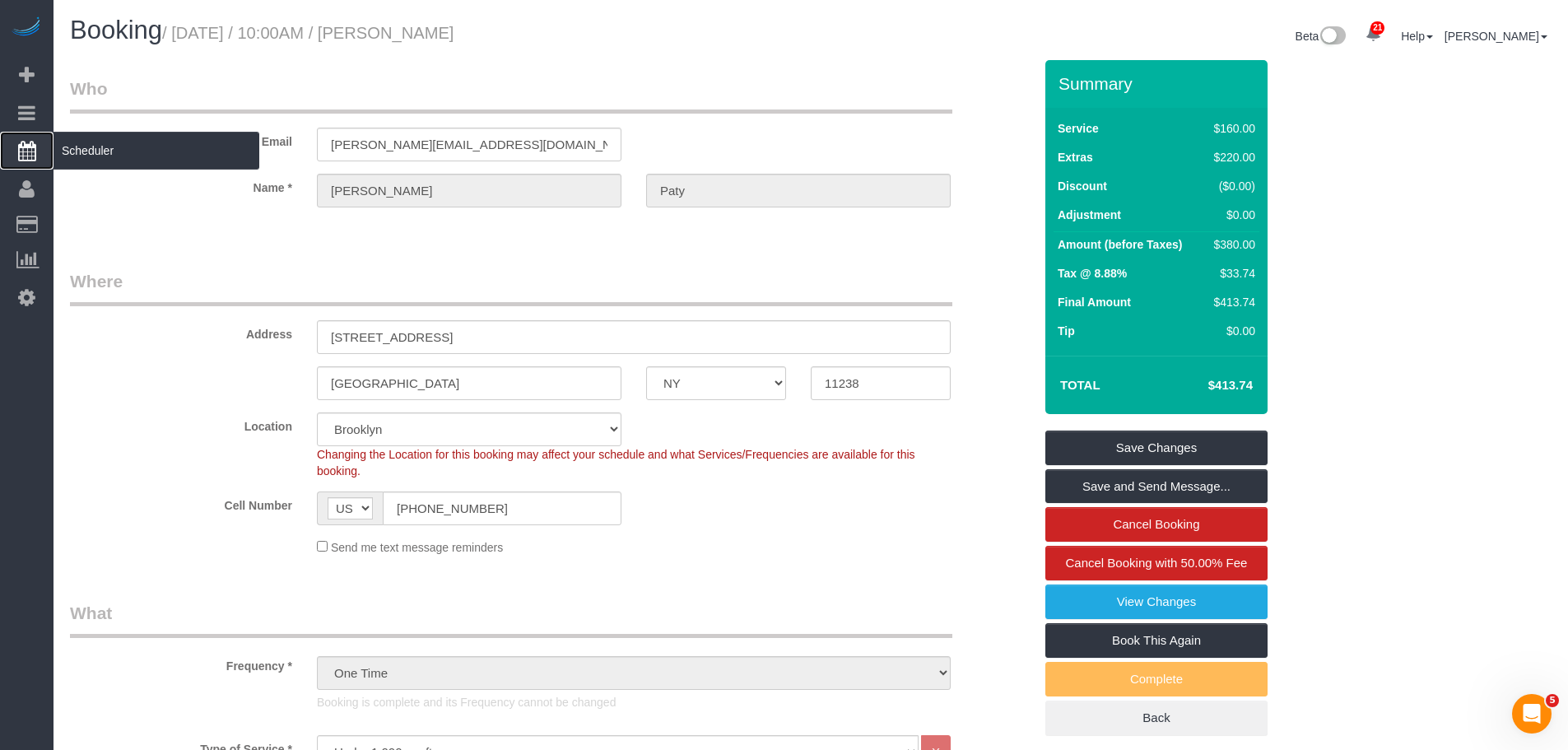
drag, startPoint x: 125, startPoint y: 150, endPoint x: 138, endPoint y: 145, distance: 13.9
click at [127, 150] on span "Scheduler" at bounding box center [156, 150] width 206 height 38
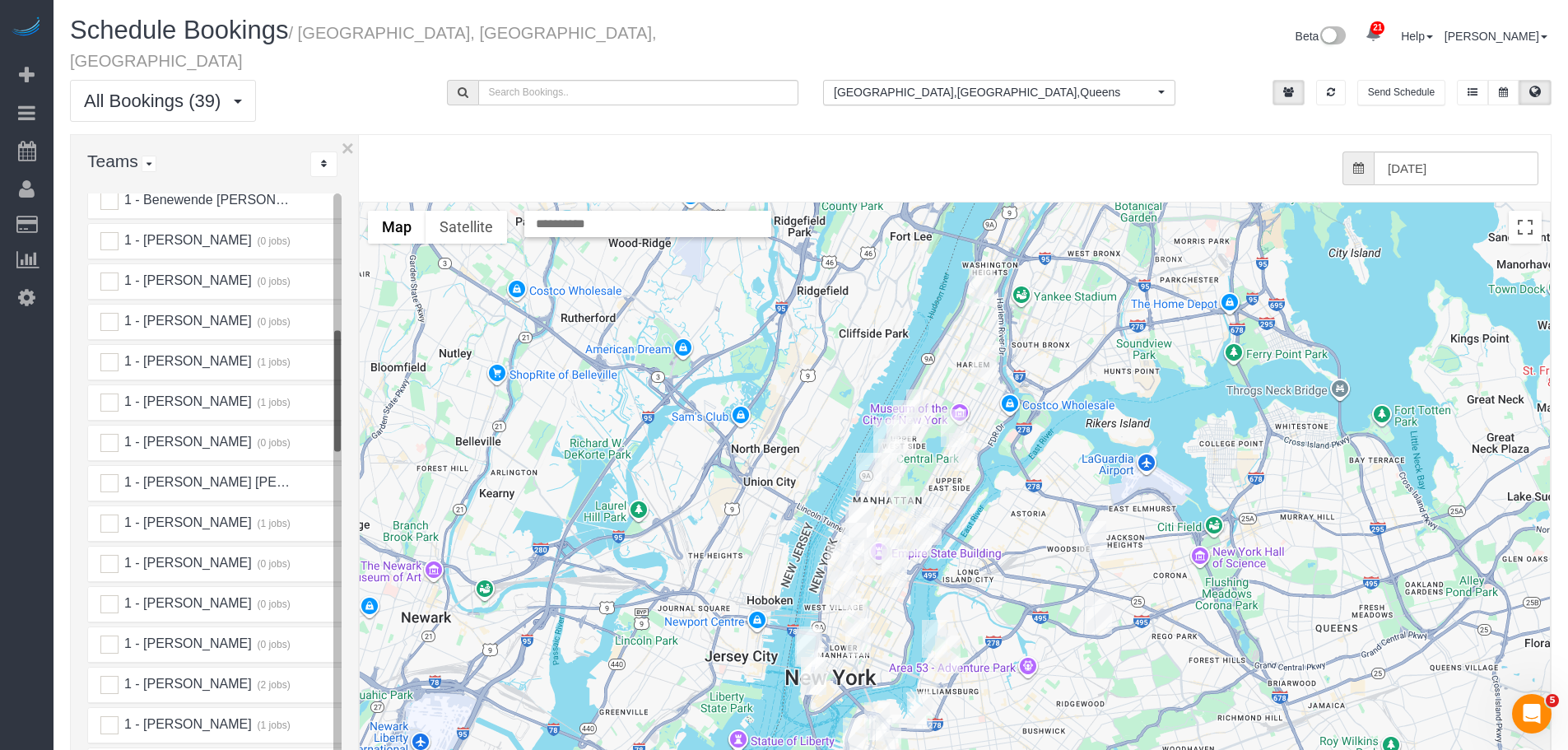
scroll to position [905, 0]
drag, startPoint x: 106, startPoint y: 499, endPoint x: 646, endPoint y: 437, distance: 543.5
click at [106, 511] on ins at bounding box center [109, 519] width 18 height 18
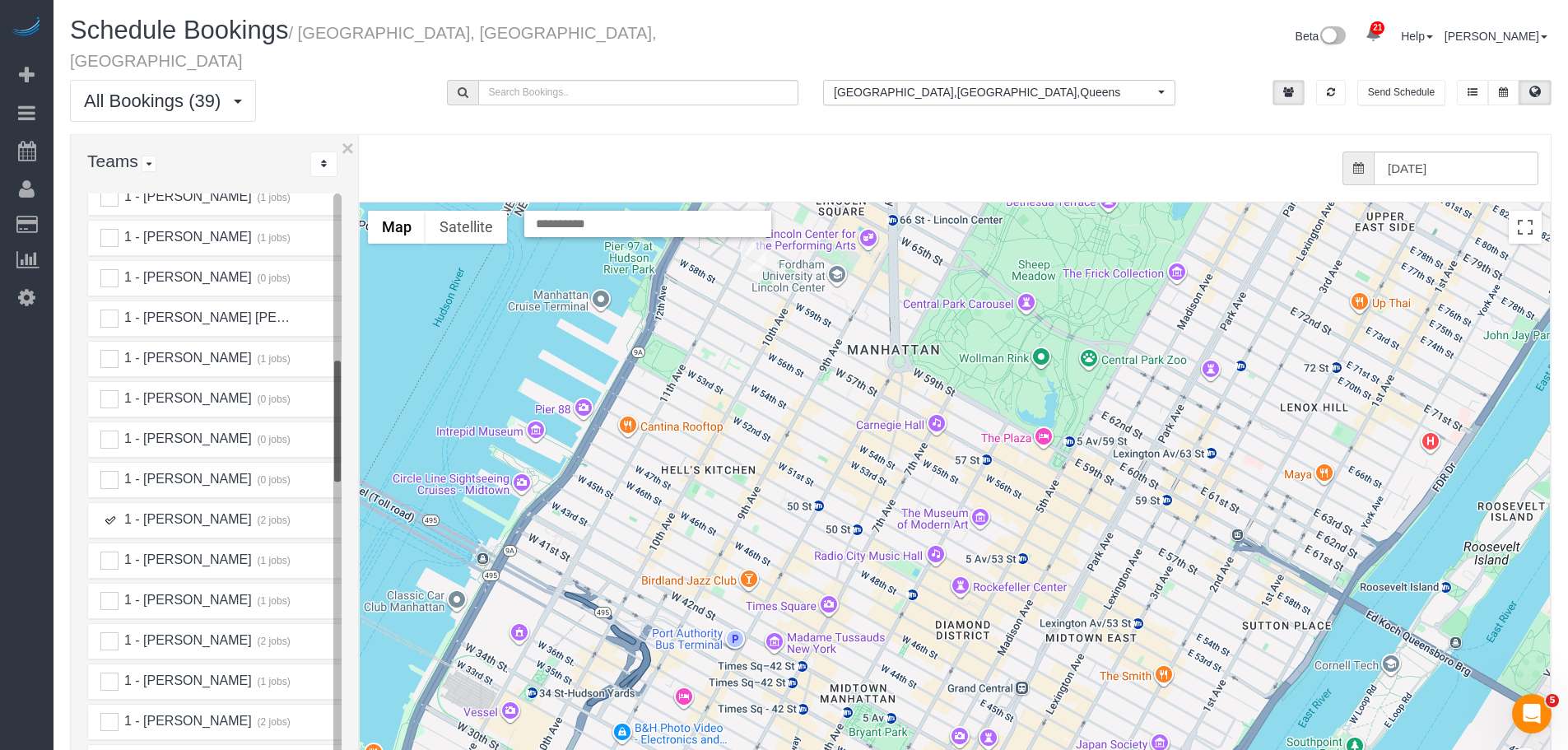
click at [751, 236] on img "09/18/2025 9:00AM - Craig George (Sotheby's International Realty) - 555 West 59…" at bounding box center [753, 253] width 25 height 38
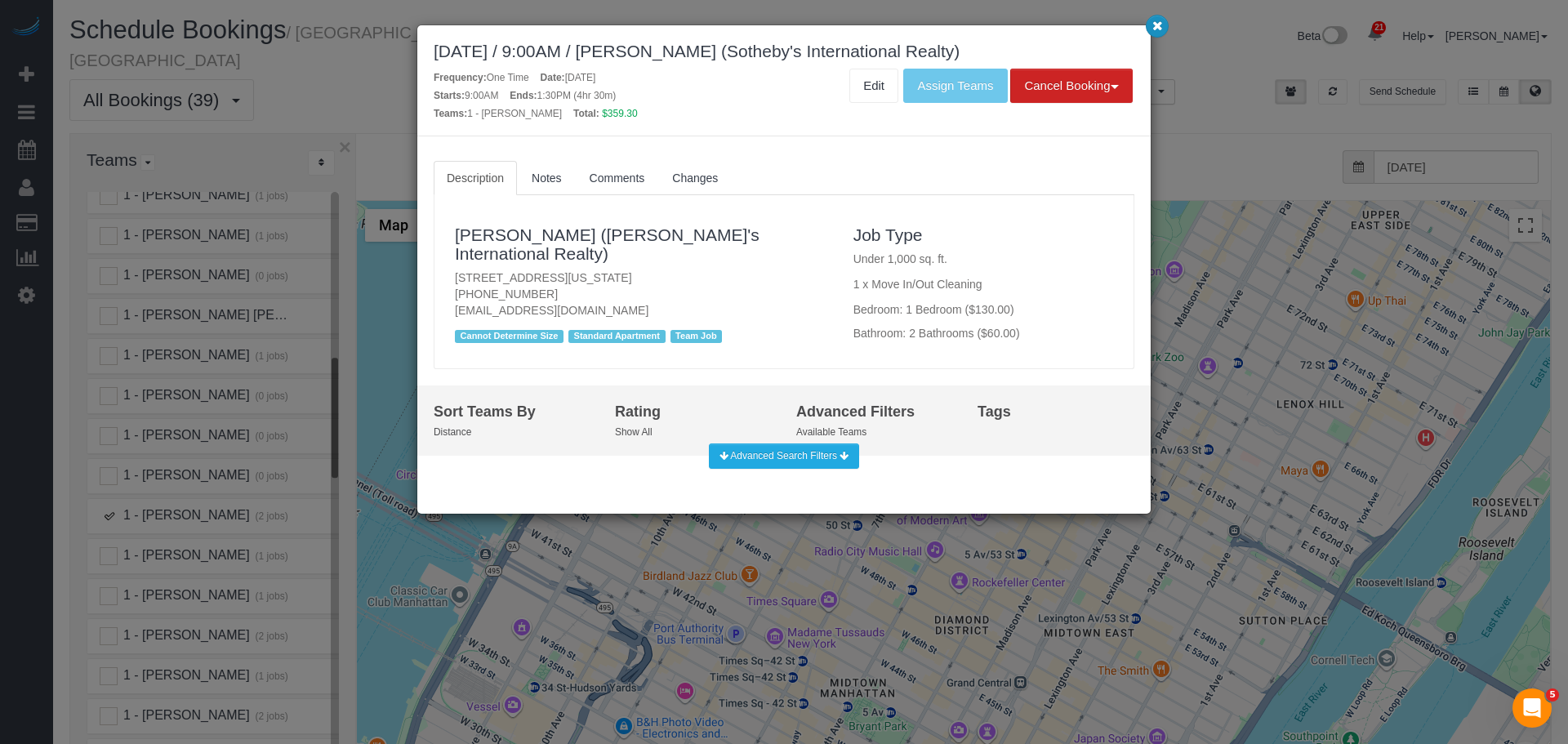
click at [1162, 26] on icon "button" at bounding box center [1157, 25] width 11 height 10
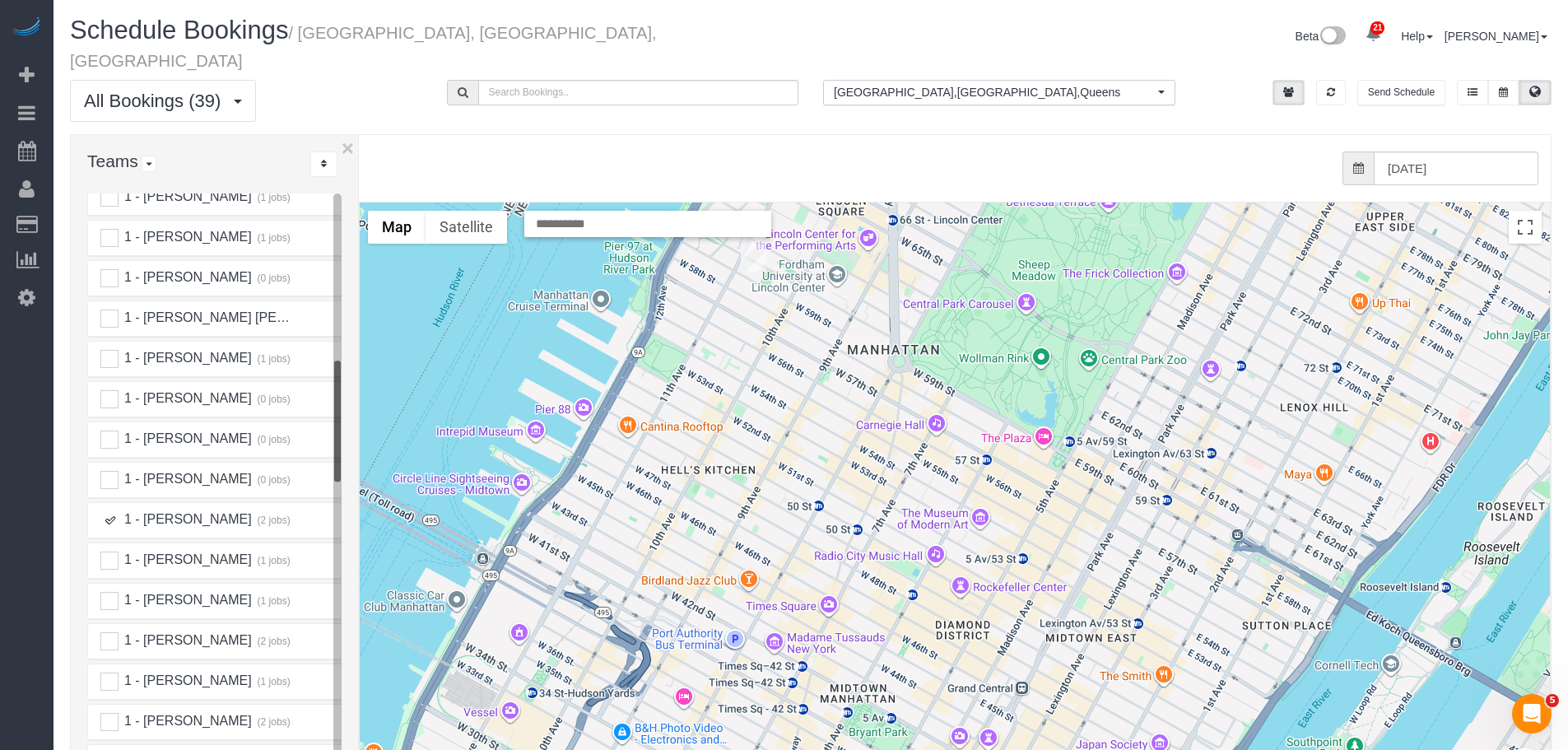
click at [106, 511] on ins at bounding box center [109, 519] width 18 height 18
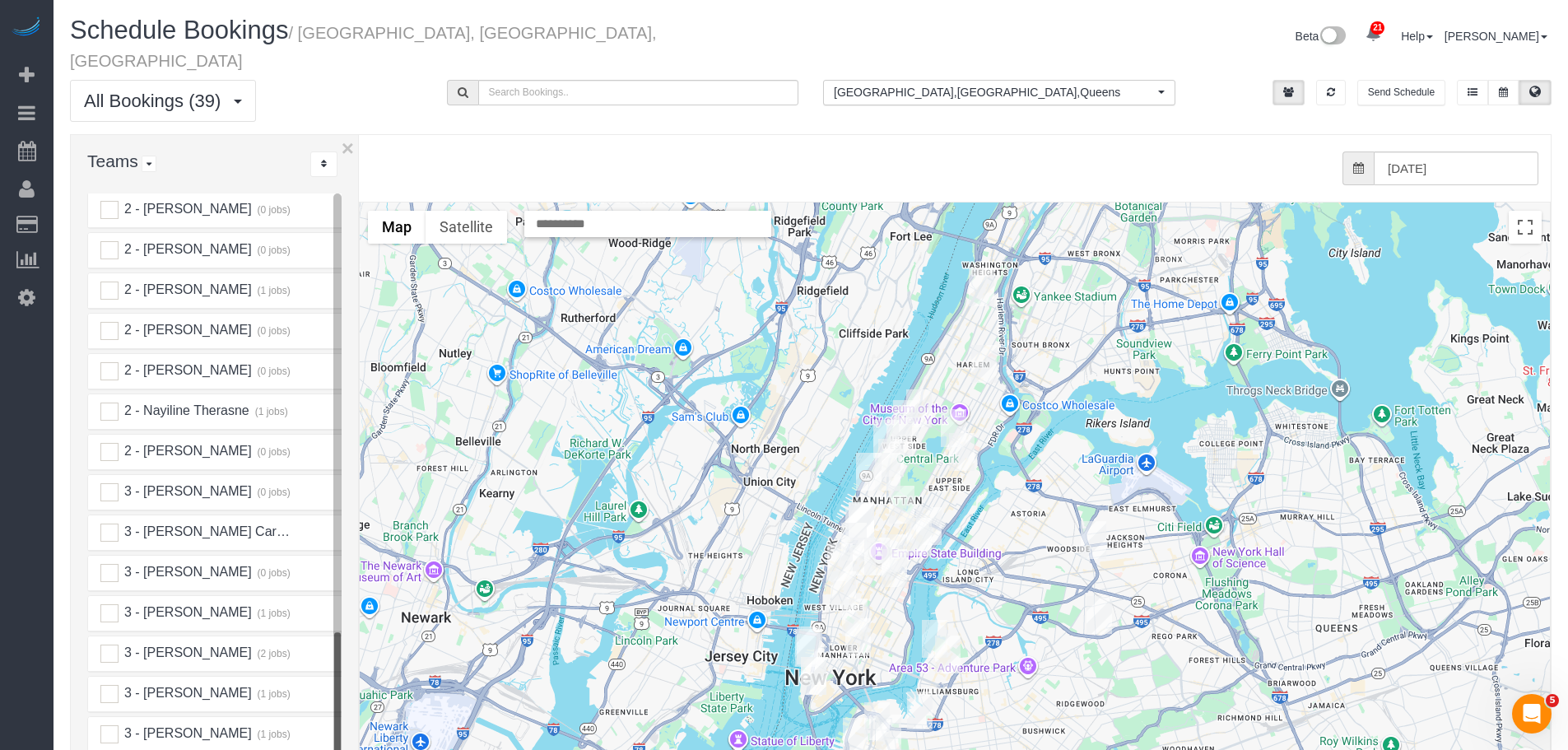
scroll to position [2470, 0]
drag, startPoint x: 112, startPoint y: 628, endPoint x: 256, endPoint y: 613, distance: 144.8
click at [112, 641] on ins at bounding box center [109, 649] width 18 height 18
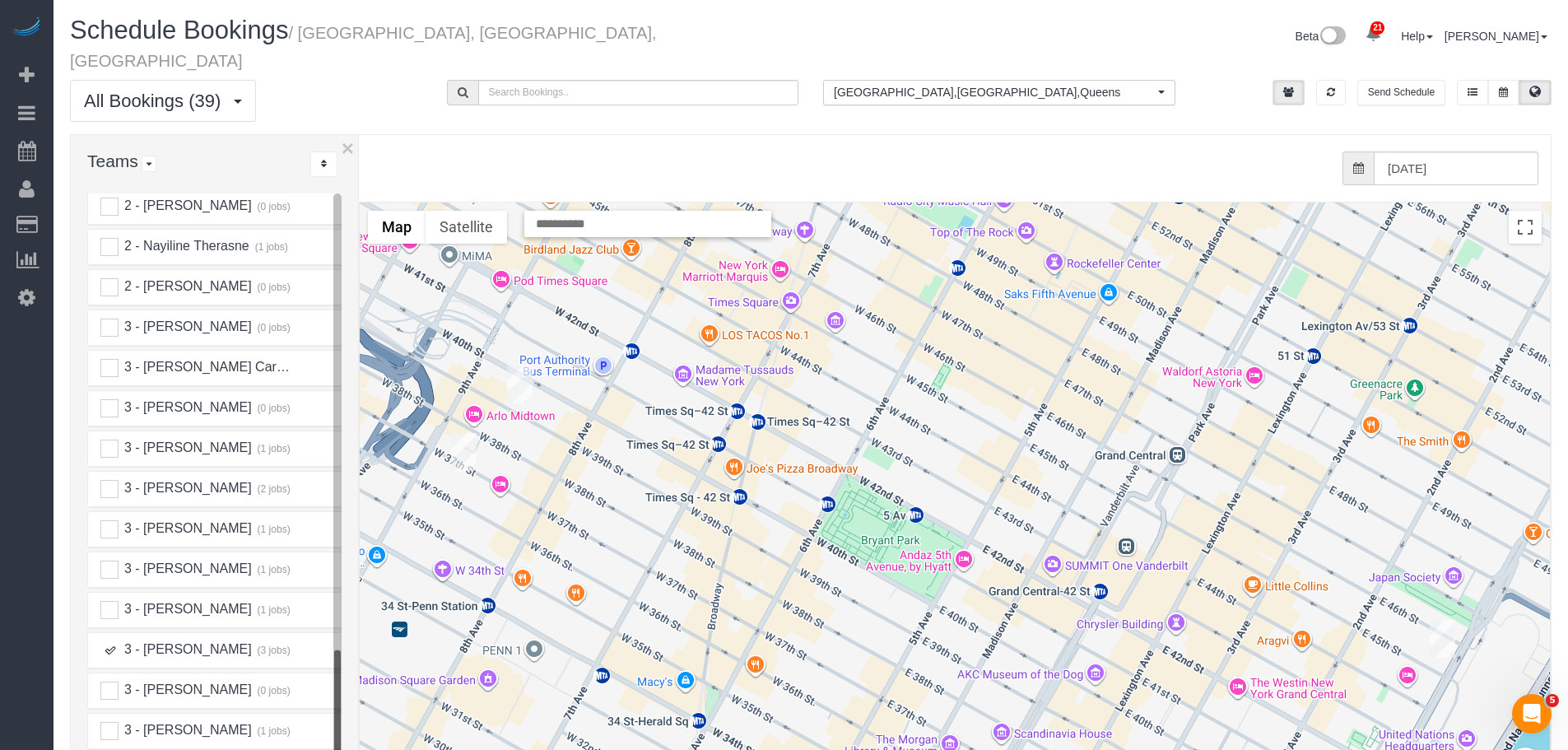
click at [469, 433] on img "09/18/2025 11:00AM - John Healey (Zoho) - 350 West 37th Street, Apt. 6d, New Yo…" at bounding box center [464, 452] width 25 height 38
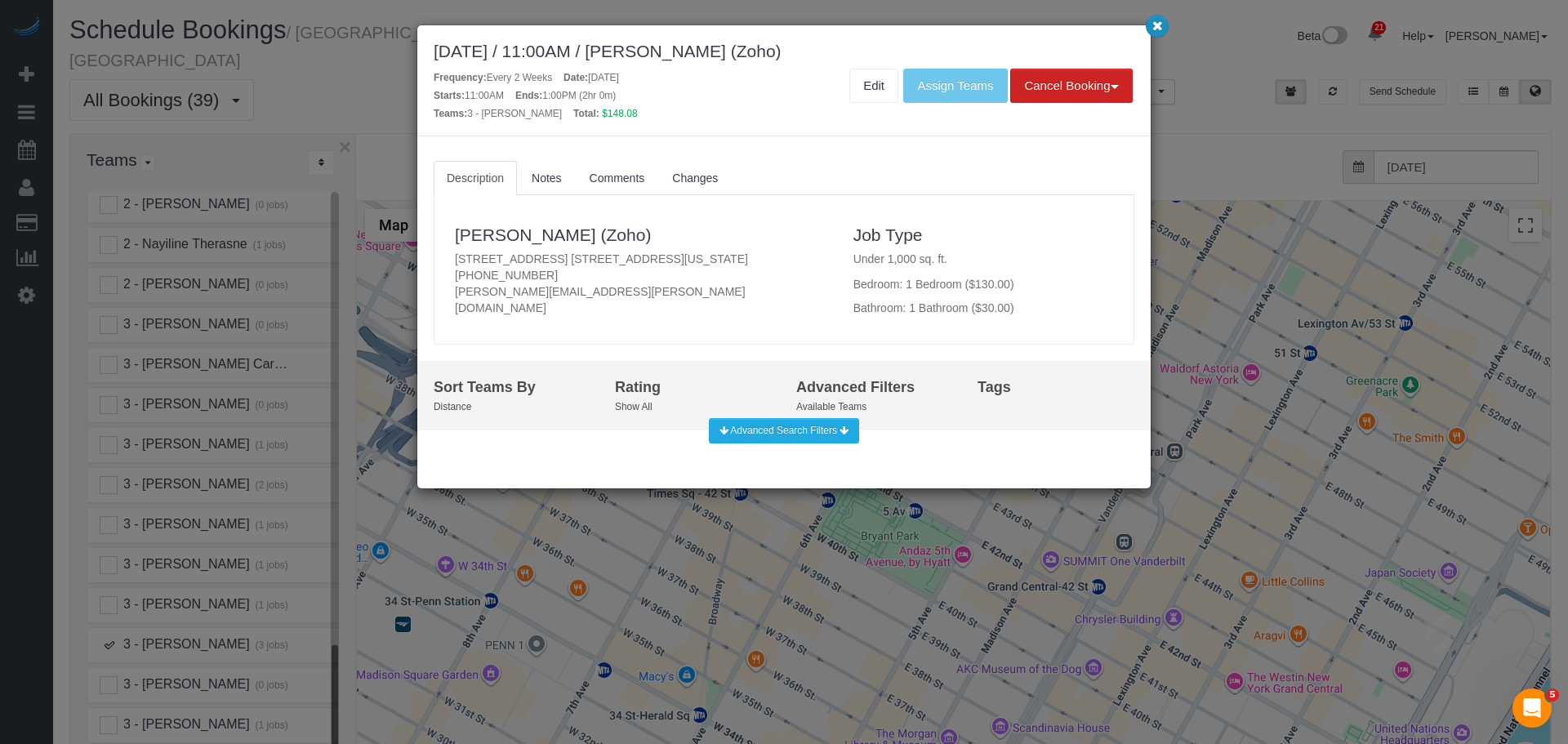
click at [1163, 27] on button "button" at bounding box center [1157, 26] width 23 height 23
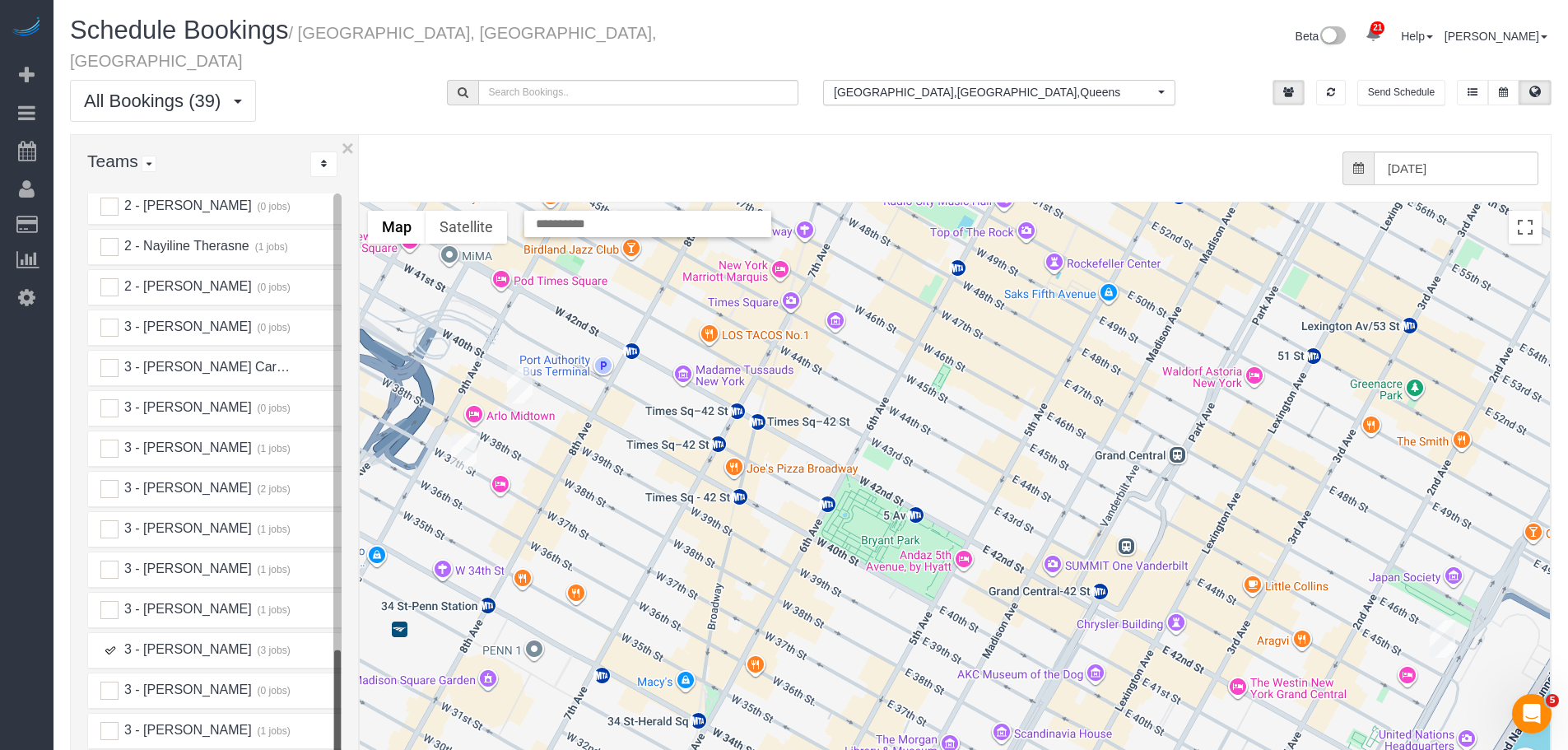
click at [111, 641] on ins at bounding box center [109, 649] width 18 height 18
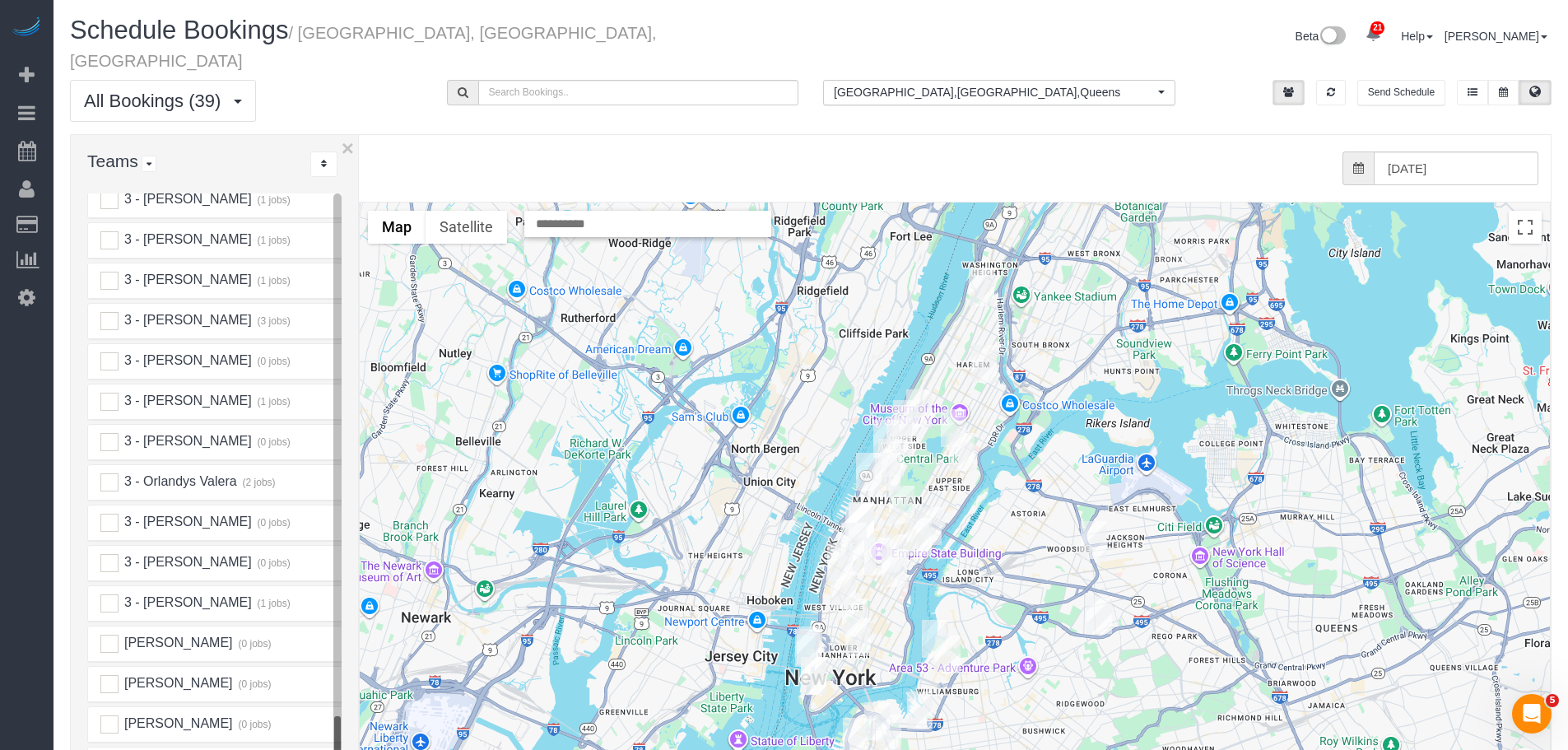
scroll to position [2907, 0]
